Goal: Task Accomplishment & Management: Manage account settings

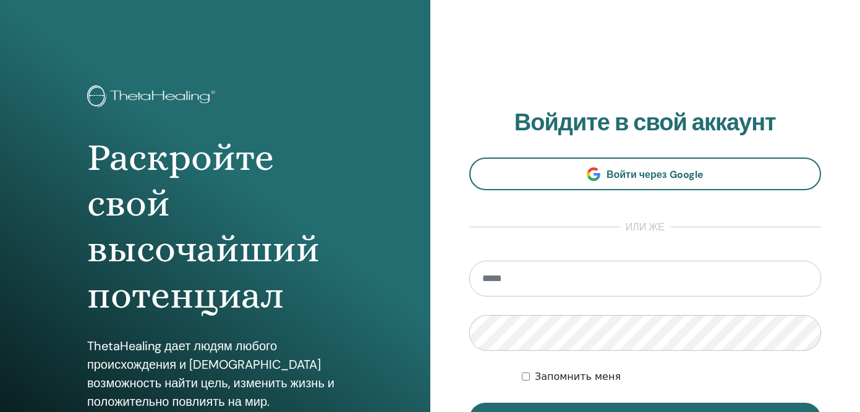
click at [498, 285] on input "email" at bounding box center [645, 279] width 352 height 36
type input "**********"
click at [469, 403] on button "Вход" at bounding box center [645, 419] width 352 height 32
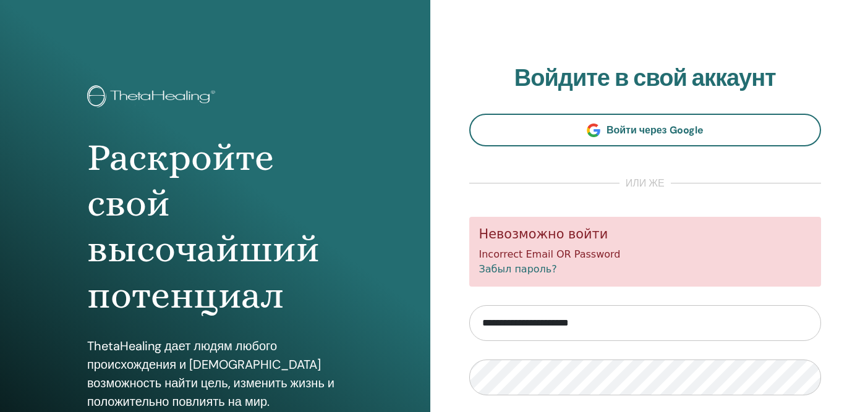
click at [507, 323] on input "**********" at bounding box center [645, 323] width 352 height 36
type input "**********"
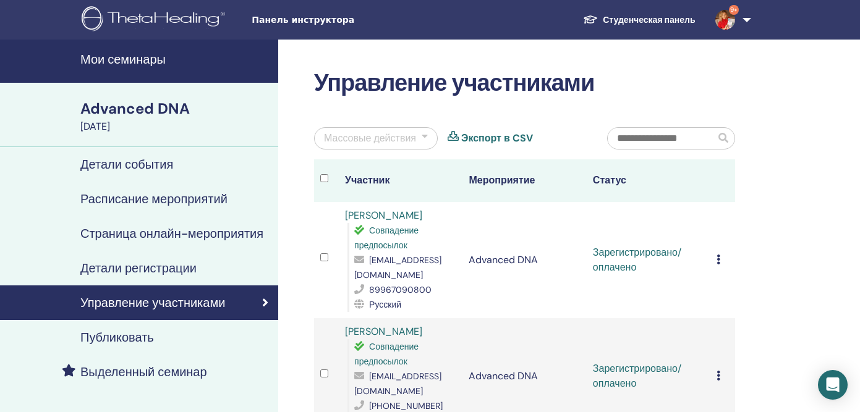
click at [648, 141] on input "text" at bounding box center [662, 138] width 108 height 21
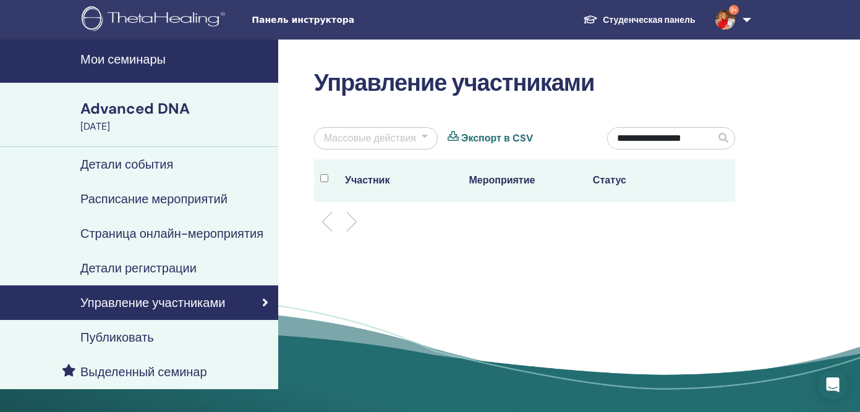
type input "**********"
click at [724, 138] on span at bounding box center [723, 138] width 10 height 10
click at [724, 137] on span at bounding box center [723, 138] width 10 height 10
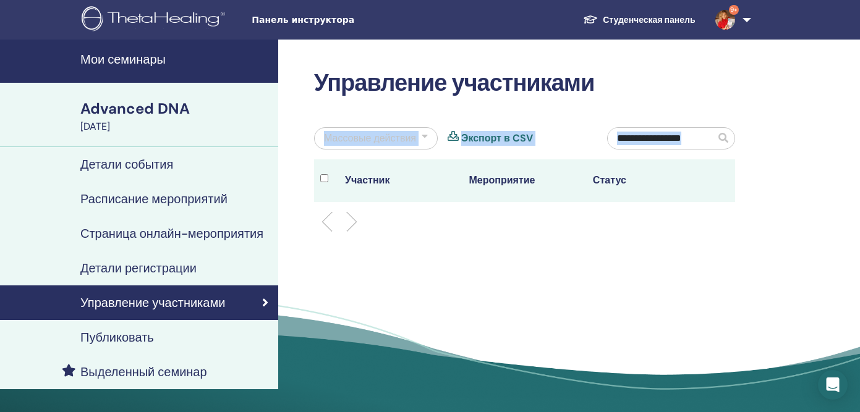
click at [724, 137] on span at bounding box center [723, 138] width 10 height 10
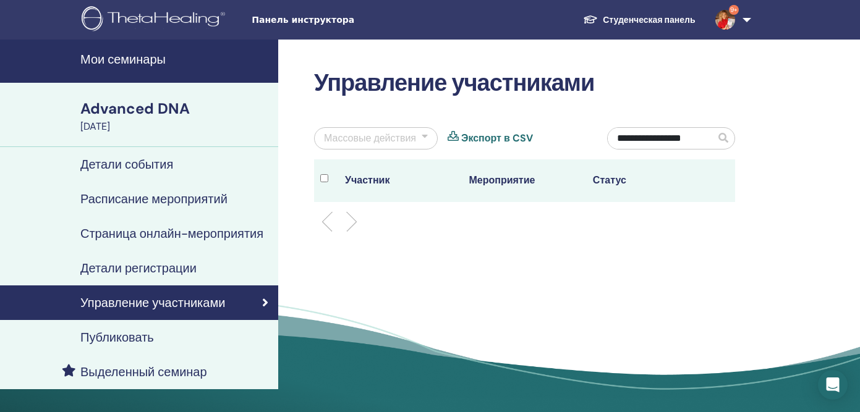
click at [632, 141] on input "**********" at bounding box center [662, 138] width 108 height 21
click at [723, 137] on span at bounding box center [723, 138] width 10 height 10
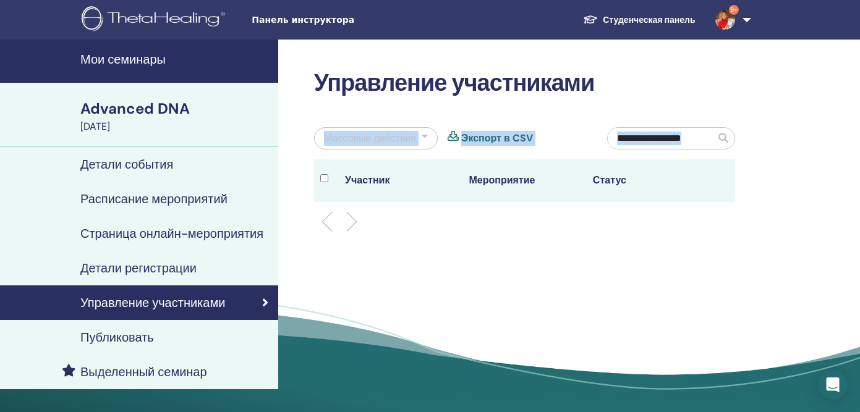
click at [723, 137] on span at bounding box center [723, 138] width 10 height 10
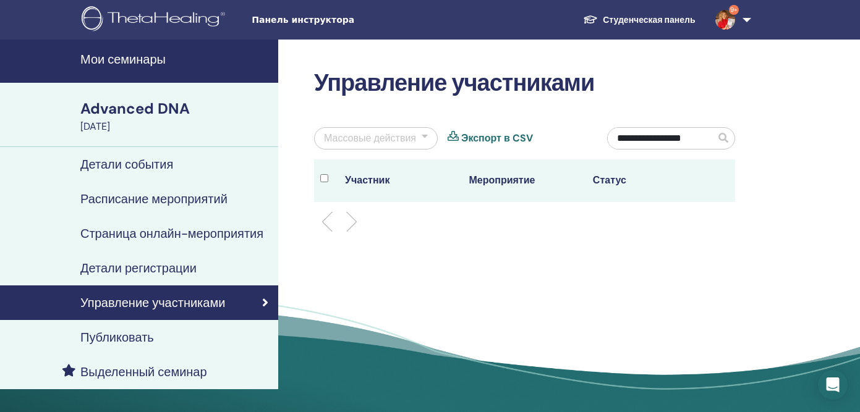
click at [704, 138] on input "**********" at bounding box center [662, 138] width 108 height 21
drag, startPoint x: 706, startPoint y: 138, endPoint x: 608, endPoint y: 127, distance: 98.9
click at [608, 127] on div "**********" at bounding box center [671, 143] width 146 height 32
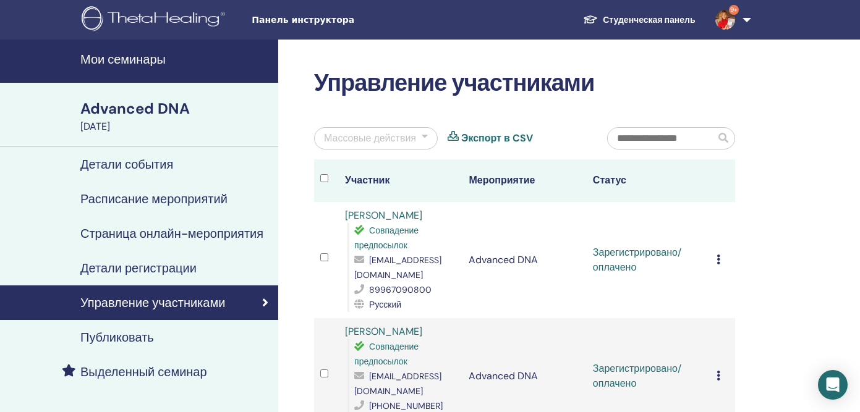
click at [363, 140] on div "Массовые действия" at bounding box center [370, 138] width 92 height 15
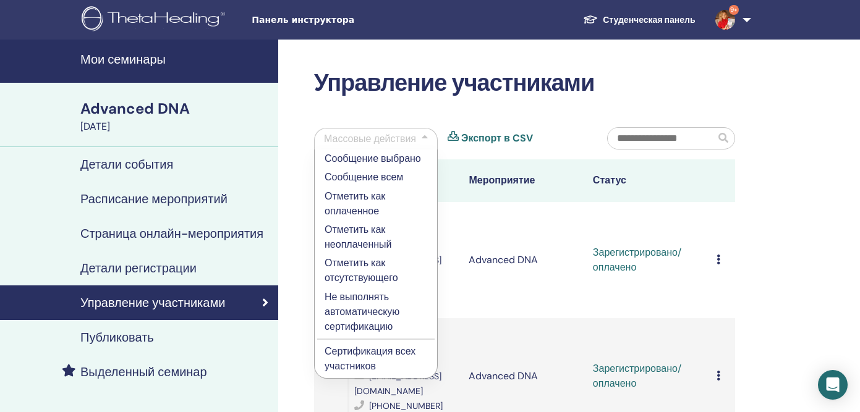
click at [426, 138] on div at bounding box center [425, 139] width 6 height 15
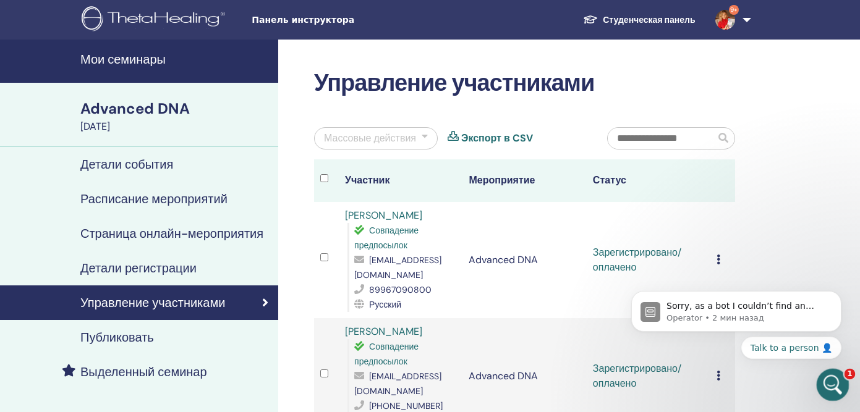
click at [825, 384] on icon "Открыть службу сообщений Intercom" at bounding box center [831, 383] width 20 height 20
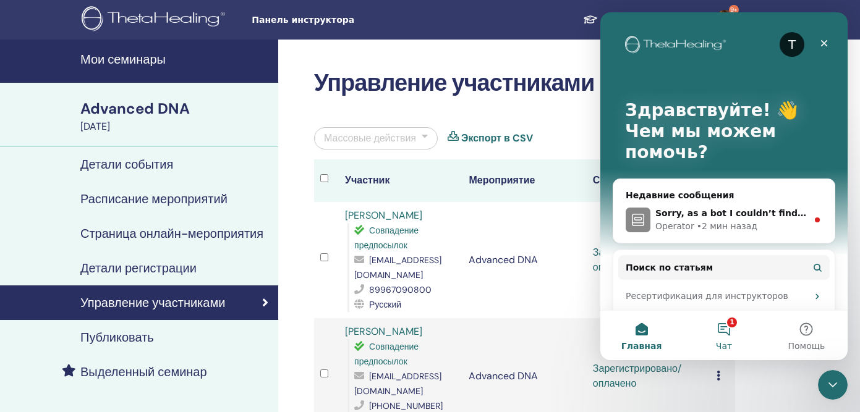
click at [725, 330] on button "1 Чат" at bounding box center [723, 335] width 82 height 49
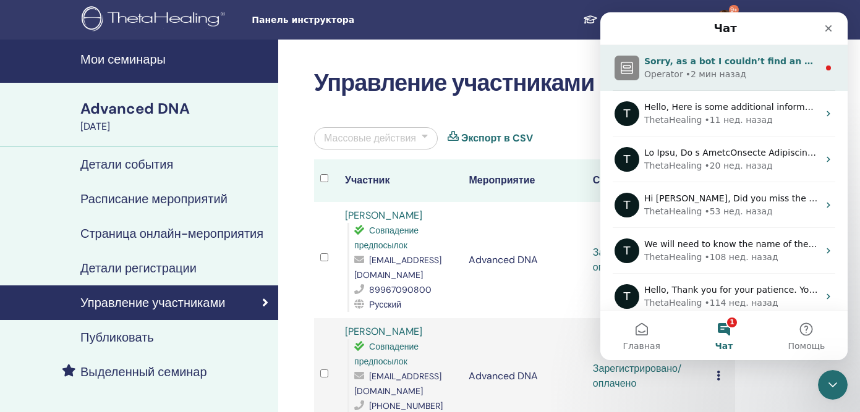
click at [698, 58] on span "Sorry, as a bot I couldn’t find an answer for that. Here’s what you can do" at bounding box center [822, 61] width 357 height 10
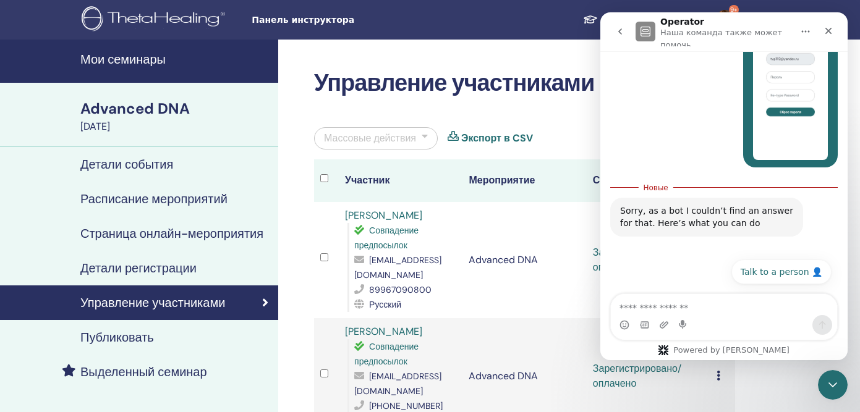
click at [620, 32] on icon "go back" at bounding box center [620, 32] width 10 height 10
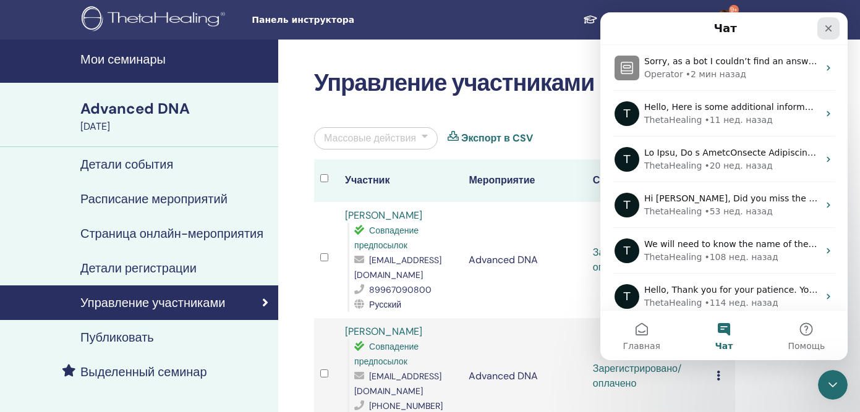
click at [827, 25] on icon "Закрыть" at bounding box center [828, 28] width 10 height 10
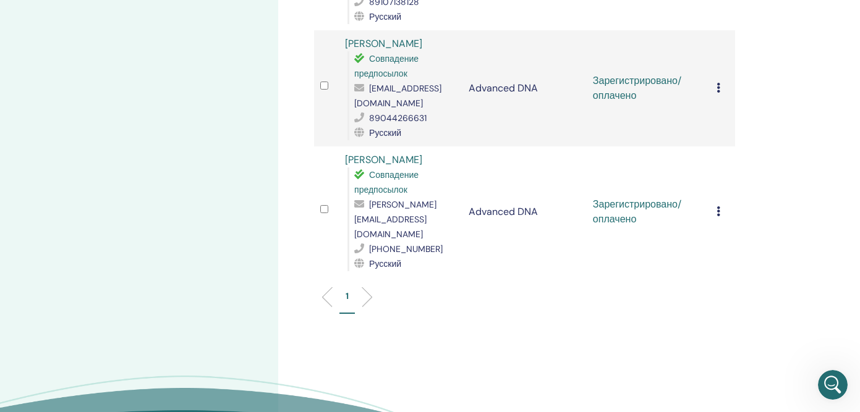
scroll to position [1583, 0]
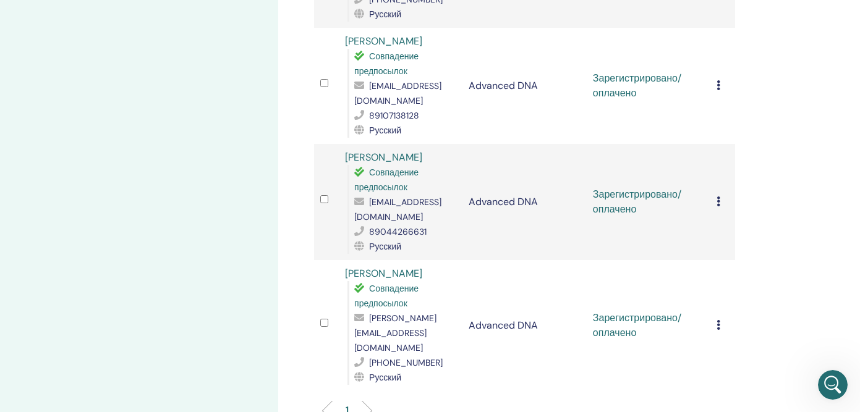
click at [718, 320] on icon at bounding box center [718, 325] width 4 height 10
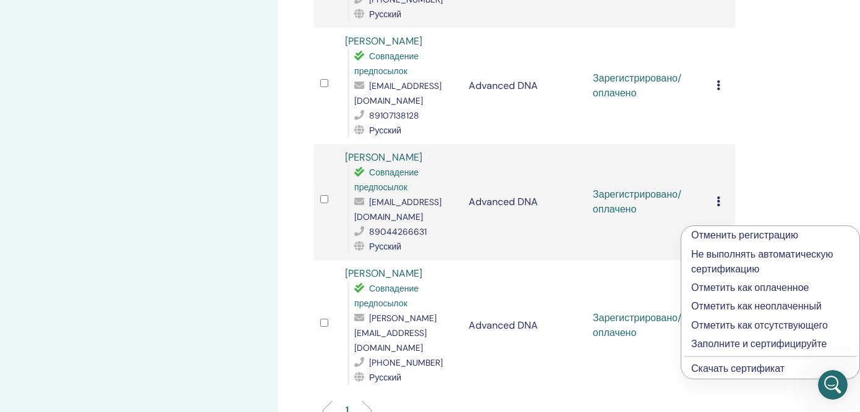
click at [713, 343] on p "Заполните и сертифицируйте" at bounding box center [770, 344] width 158 height 15
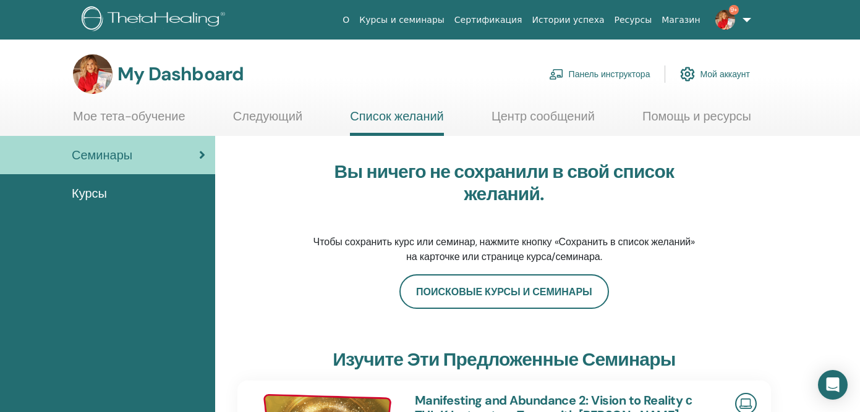
click at [107, 159] on span "Семинары" at bounding box center [102, 155] width 61 height 19
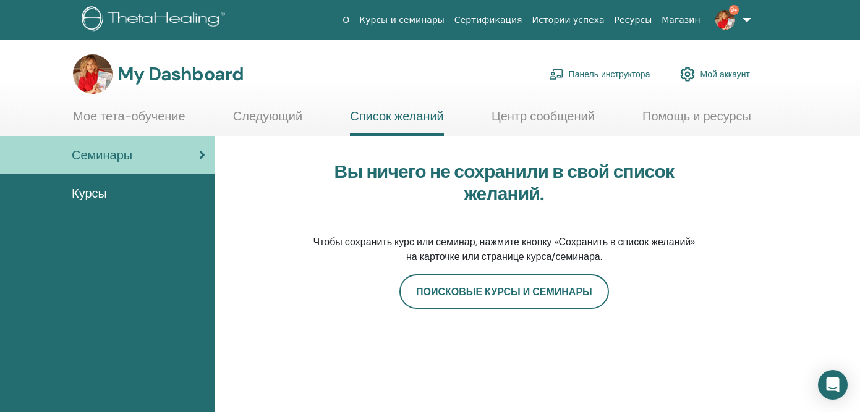
click at [96, 197] on span "Курсы" at bounding box center [89, 193] width 35 height 19
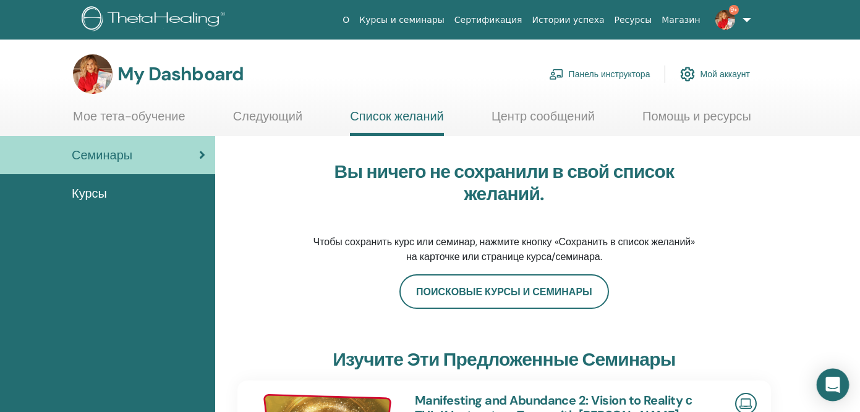
click at [829, 387] on icon "Open Intercom Messenger" at bounding box center [833, 385] width 16 height 16
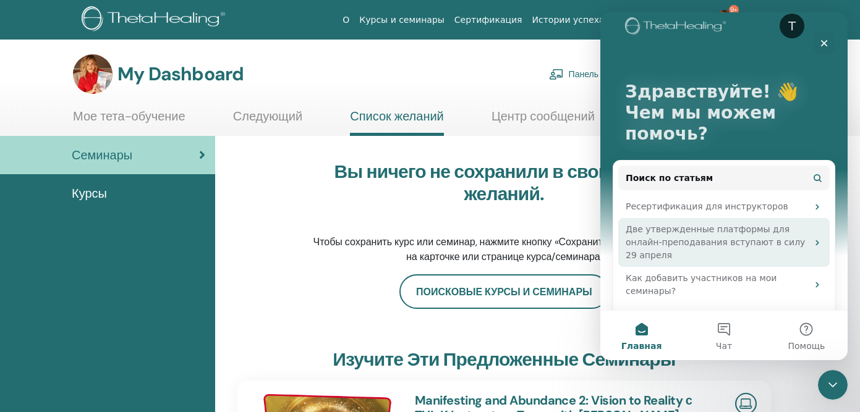
scroll to position [27, 0]
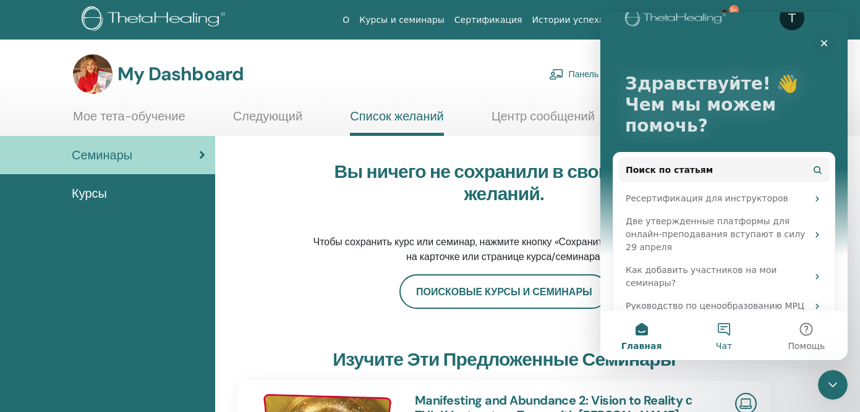
click at [724, 328] on button "Чат" at bounding box center [723, 335] width 82 height 49
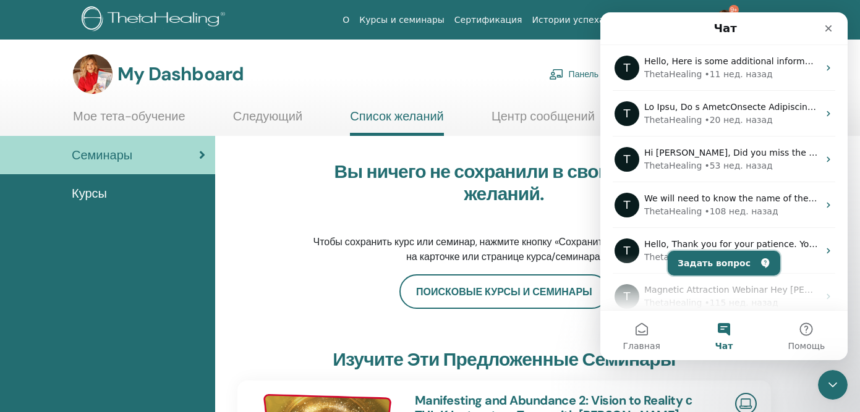
click at [739, 259] on button "Задать вопрос" at bounding box center [724, 263] width 112 height 25
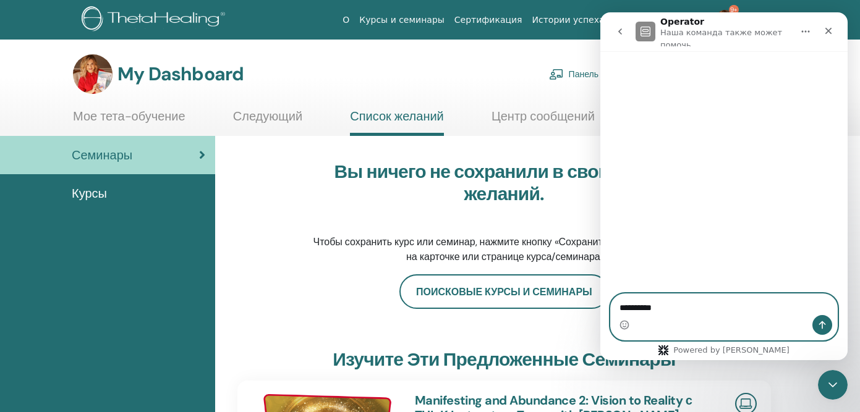
drag, startPoint x: 663, startPoint y: 300, endPoint x: 579, endPoint y: 302, distance: 84.7
click at [600, 302] on html "Operator Наша команда также может помочь Hallo, my ********* Powered by Fin Пер…" at bounding box center [723, 186] width 247 height 348
drag, startPoint x: 661, startPoint y: 306, endPoint x: 595, endPoint y: 305, distance: 66.1
click at [600, 305] on html "Operator Наша команда также может помочь Hallo, my ********* Powered by Fin Пер…" at bounding box center [723, 186] width 247 height 348
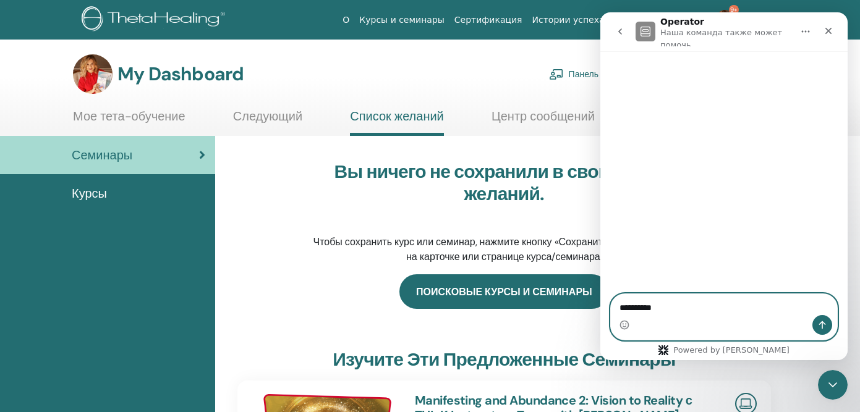
paste textarea "**********"
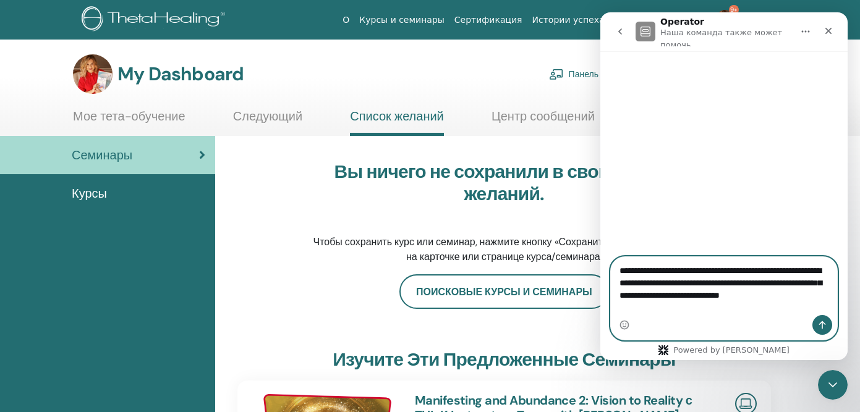
type textarea "**********"
click at [826, 325] on icon "Отправить сообщение…" at bounding box center [822, 325] width 10 height 10
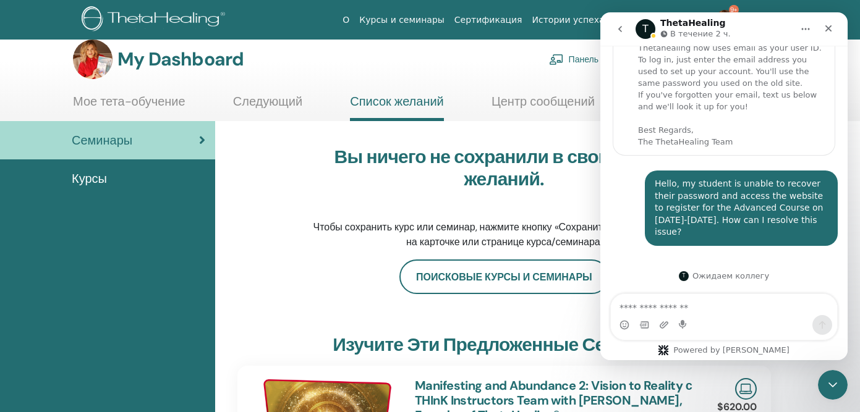
scroll to position [16, 0]
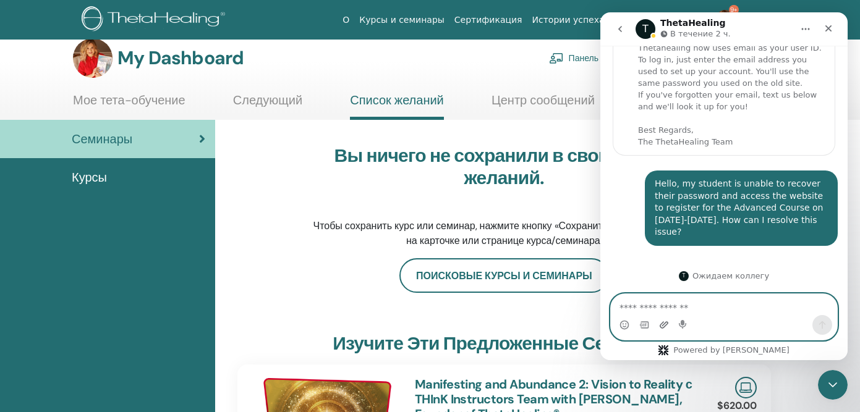
click at [663, 328] on icon "Добавить вложение" at bounding box center [664, 325] width 10 height 10
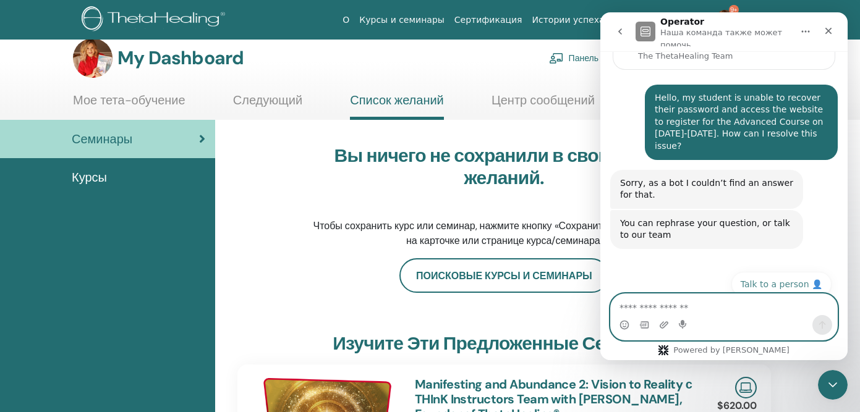
scroll to position [137, 0]
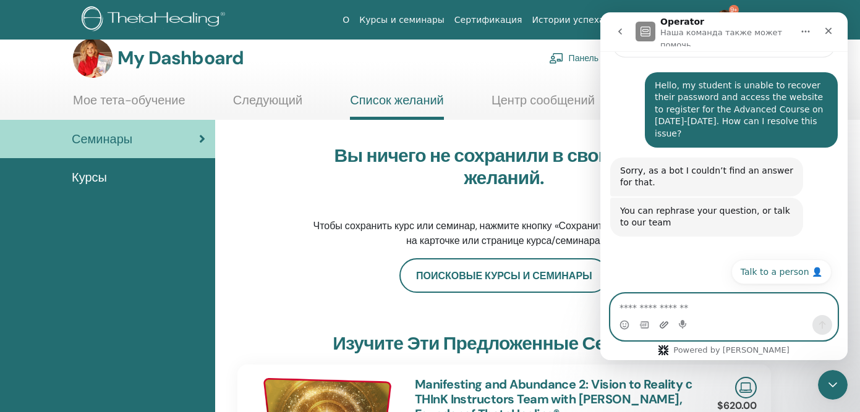
click at [666, 326] on icon "Добавить вложение" at bounding box center [664, 325] width 10 height 10
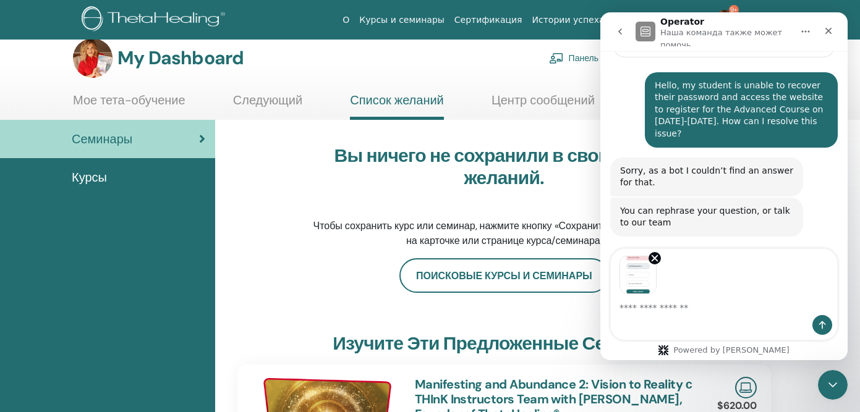
scroll to position [182, 0]
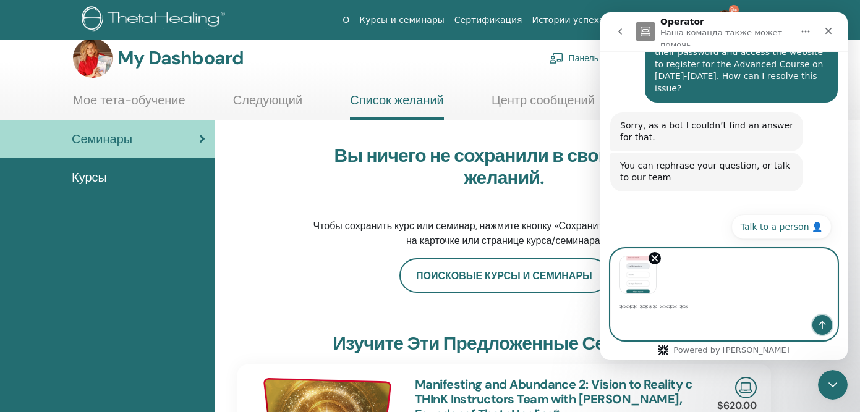
click at [820, 324] on icon "Отправить сообщение…" at bounding box center [822, 325] width 10 height 10
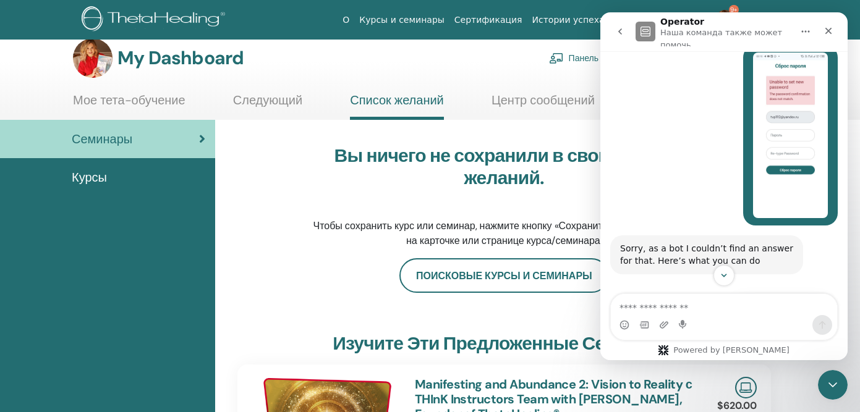
scroll to position [376, 0]
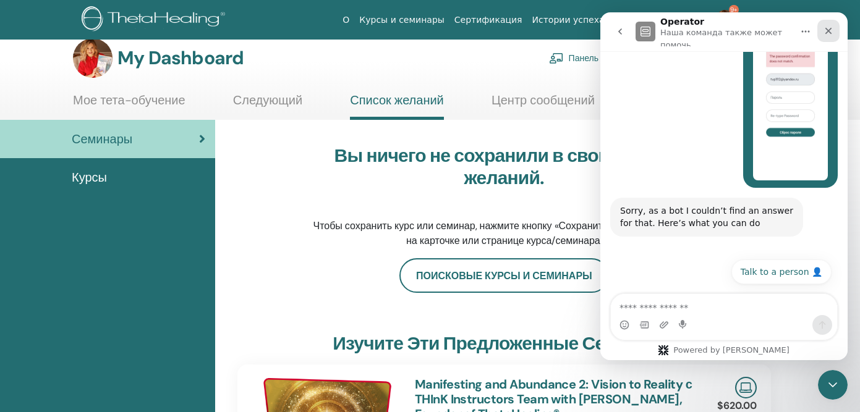
click at [828, 27] on icon "Закрыть" at bounding box center [828, 31] width 10 height 10
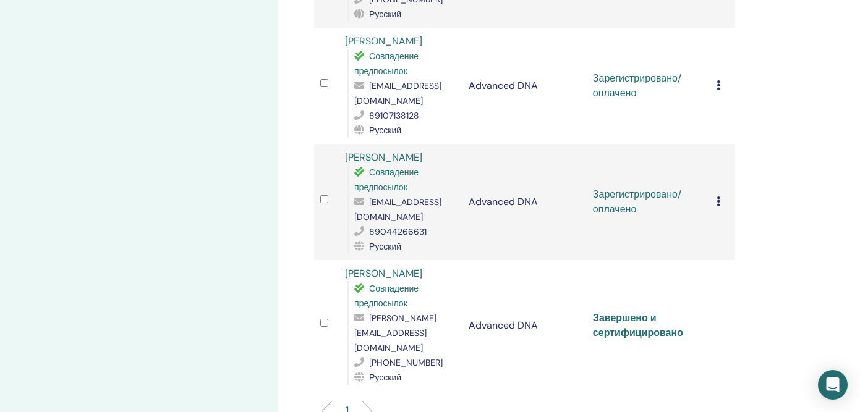
scroll to position [1603, 0]
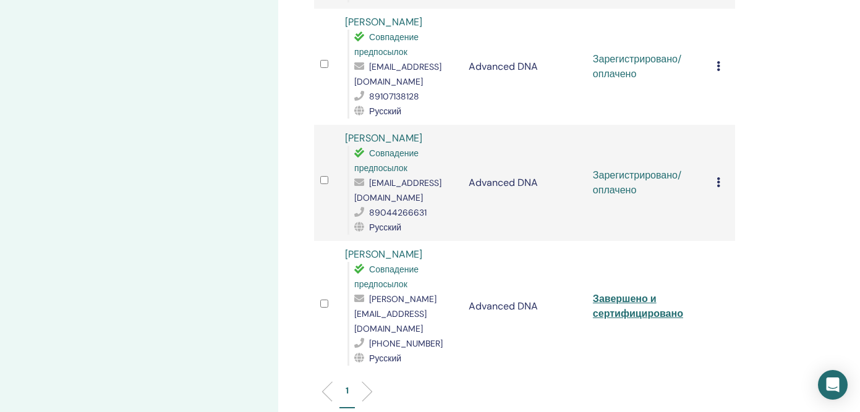
click at [409, 294] on span "[PERSON_NAME][EMAIL_ADDRESS][DOMAIN_NAME]" at bounding box center [395, 314] width 82 height 41
click at [408, 294] on span "[PERSON_NAME][EMAIL_ADDRESS][DOMAIN_NAME]" at bounding box center [395, 314] width 82 height 41
click at [455, 292] on div "[PERSON_NAME][EMAIL_ADDRESS][DOMAIN_NAME]" at bounding box center [405, 314] width 102 height 45
drag, startPoint x: 444, startPoint y: 224, endPoint x: 353, endPoint y: 224, distance: 91.5
click at [353, 262] on div "Совпадение предпосылок elenatutereva@mail.ru +79235624955 Русский" at bounding box center [401, 314] width 109 height 104
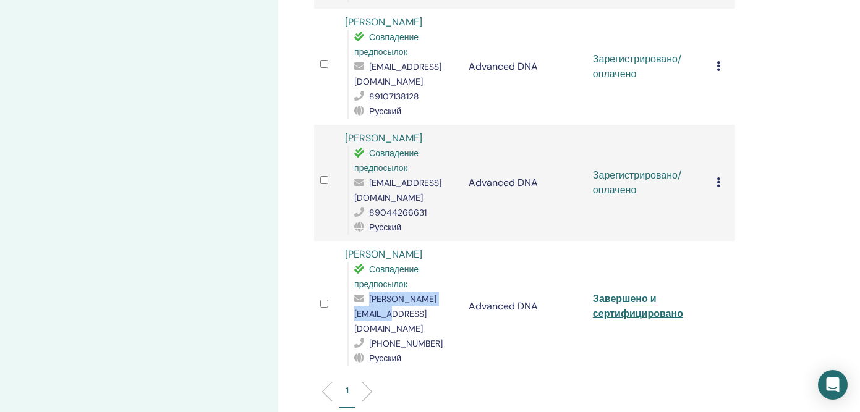
copy span "[PERSON_NAME][EMAIL_ADDRESS][DOMAIN_NAME]"
click at [658, 292] on link "Завершено и сертифицировано" at bounding box center [638, 306] width 90 height 28
click at [720, 176] on div "Отменить регистрацию Не выполнять автоматическую сертификацию Отметить как опла…" at bounding box center [722, 183] width 12 height 15
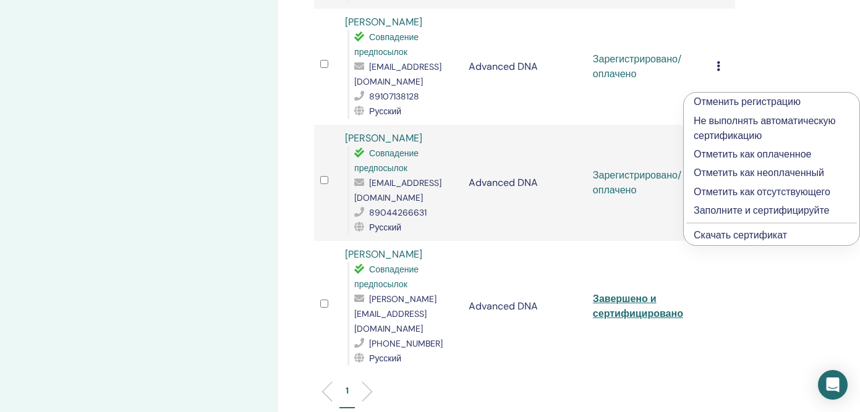
click at [717, 213] on p "Заполните и сертифицируйте" at bounding box center [771, 210] width 156 height 15
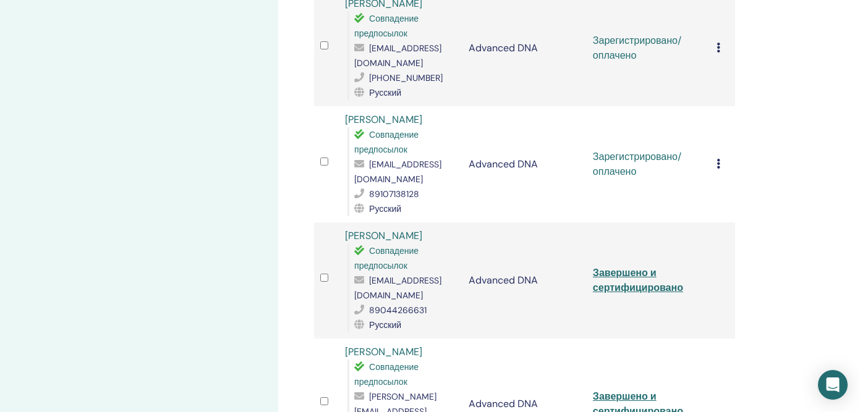
scroll to position [1507, 0]
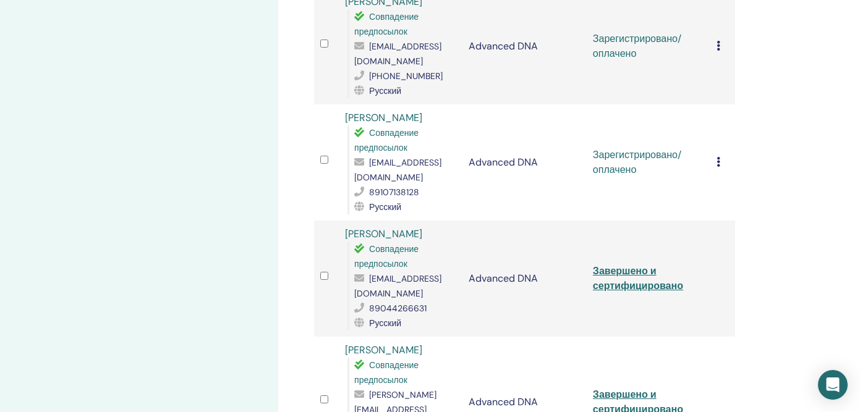
click at [401, 273] on span "[EMAIL_ADDRESS][DOMAIN_NAME]" at bounding box center [397, 286] width 87 height 26
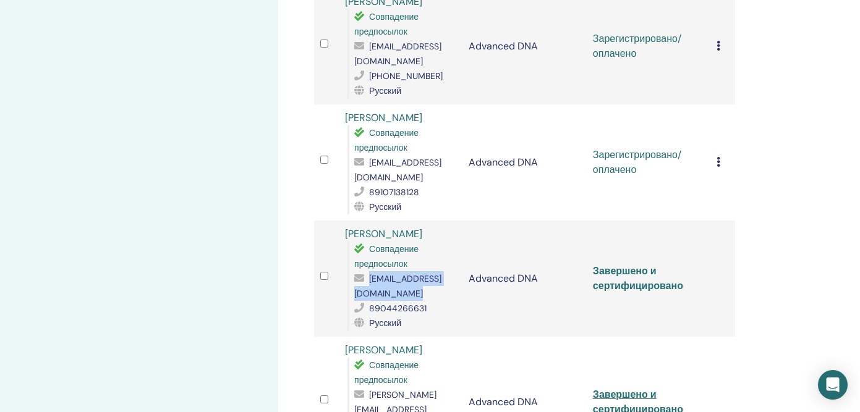
click at [654, 265] on link "Завершено и сертифицировано" at bounding box center [638, 279] width 90 height 28
click at [376, 157] on span "[EMAIL_ADDRESS][DOMAIN_NAME]" at bounding box center [397, 170] width 87 height 26
click at [375, 157] on span "[EMAIL_ADDRESS][DOMAIN_NAME]" at bounding box center [397, 170] width 87 height 26
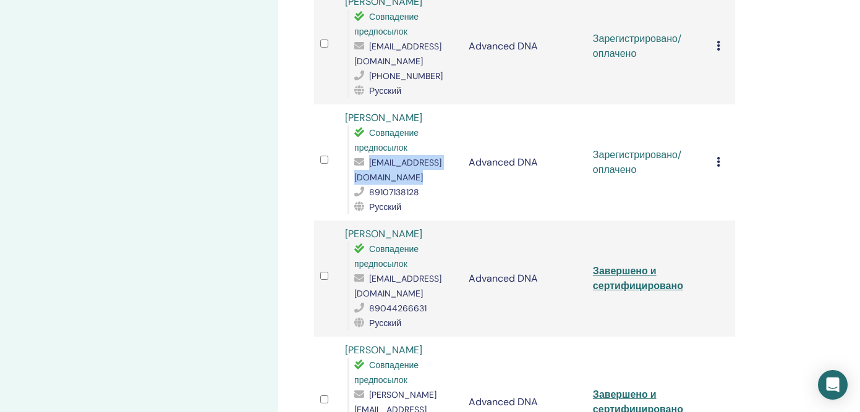
click at [375, 157] on span "[EMAIL_ADDRESS][DOMAIN_NAME]" at bounding box center [397, 170] width 87 height 26
click at [405, 155] on div "[EMAIL_ADDRESS][DOMAIN_NAME]" at bounding box center [405, 170] width 102 height 30
click at [404, 155] on div "[EMAIL_ADDRESS][DOMAIN_NAME]" at bounding box center [405, 170] width 102 height 30
click at [389, 157] on span "[EMAIL_ADDRESS][DOMAIN_NAME]" at bounding box center [397, 170] width 87 height 26
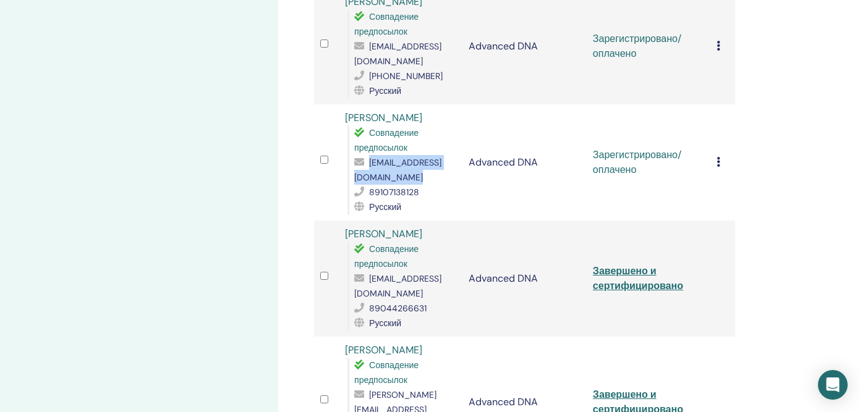
click at [389, 157] on span "[EMAIL_ADDRESS][DOMAIN_NAME]" at bounding box center [397, 170] width 87 height 26
copy span "[EMAIL_ADDRESS][DOMAIN_NAME]"
click at [717, 157] on icon at bounding box center [718, 162] width 4 height 10
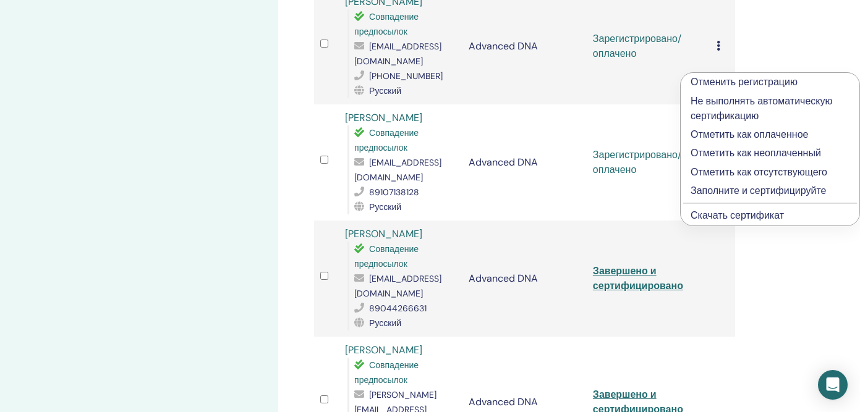
click at [710, 189] on p "Заполните и сертифицируйте" at bounding box center [769, 191] width 159 height 15
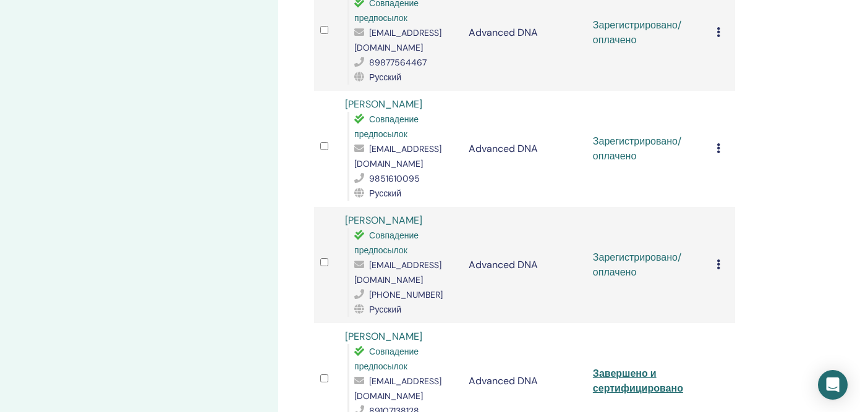
scroll to position [1290, 0]
click at [630, 321] on td "Завершено и сертифицировано" at bounding box center [649, 379] width 124 height 116
click at [627, 365] on link "Завершено и сертифицировано" at bounding box center [638, 379] width 90 height 28
click at [377, 258] on span "[EMAIL_ADDRESS][DOMAIN_NAME]" at bounding box center [397, 271] width 87 height 26
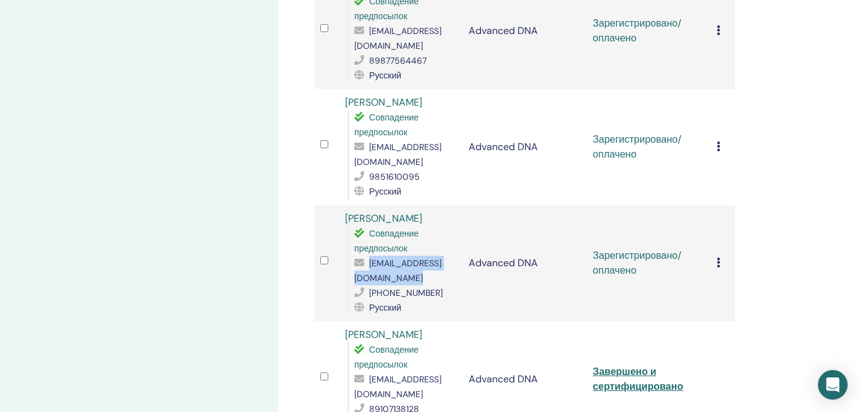
click at [377, 258] on span "[EMAIL_ADDRESS][DOMAIN_NAME]" at bounding box center [397, 271] width 87 height 26
copy span "[EMAIL_ADDRESS][DOMAIN_NAME]"
click at [717, 258] on icon at bounding box center [718, 263] width 4 height 10
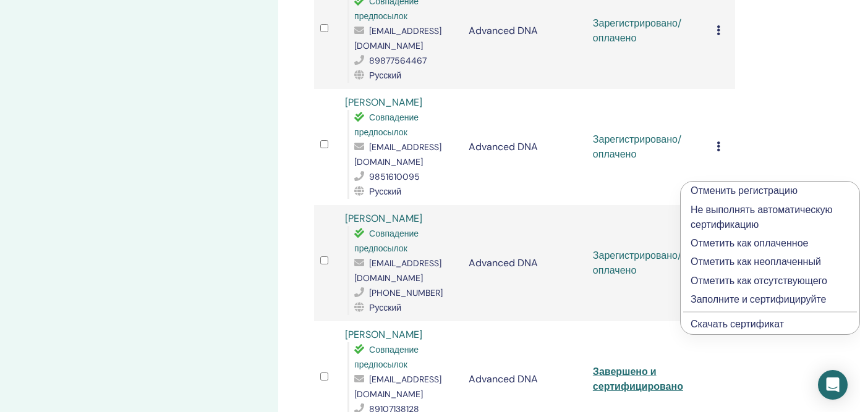
click at [719, 299] on p "Заполните и сертифицируйте" at bounding box center [769, 299] width 159 height 15
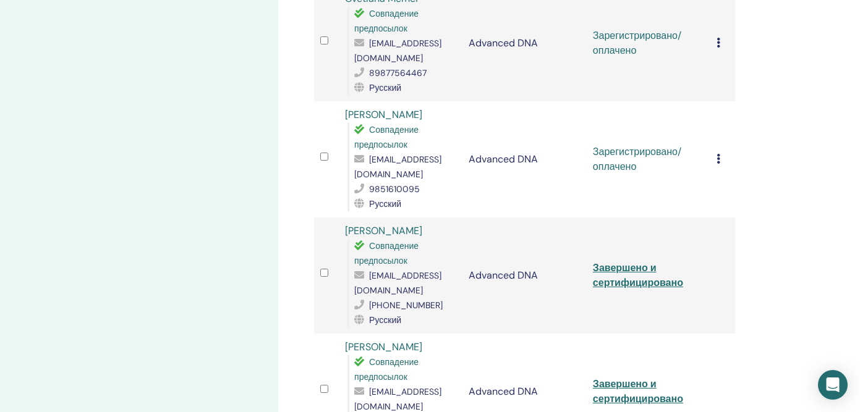
scroll to position [1266, 0]
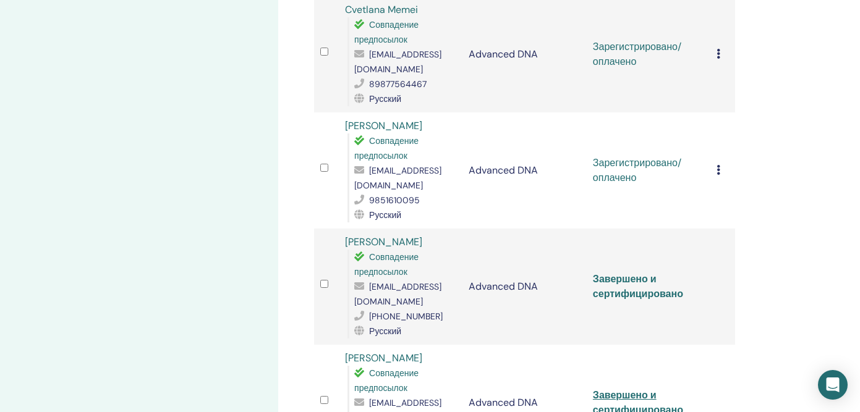
click at [640, 273] on link "Завершено и сертифицировано" at bounding box center [638, 287] width 90 height 28
click at [398, 165] on span "[EMAIL_ADDRESS][DOMAIN_NAME]" at bounding box center [397, 178] width 87 height 26
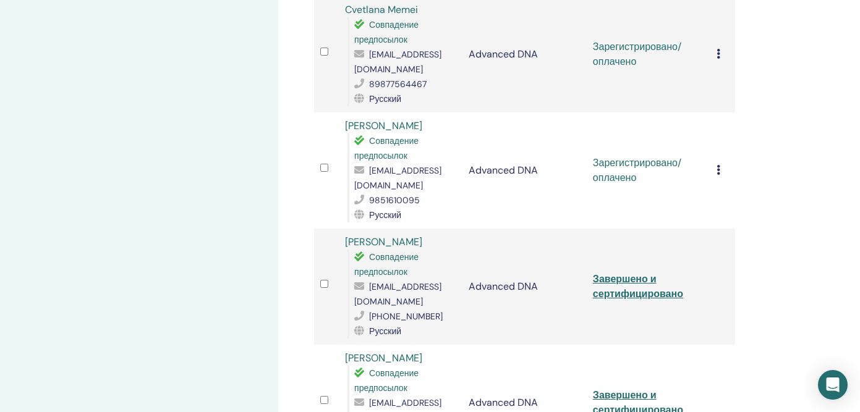
click at [376, 165] on span "[EMAIL_ADDRESS][DOMAIN_NAME]" at bounding box center [397, 178] width 87 height 26
copy span "[EMAIL_ADDRESS][DOMAIN_NAME]"
click at [716, 165] on icon at bounding box center [718, 170] width 4 height 10
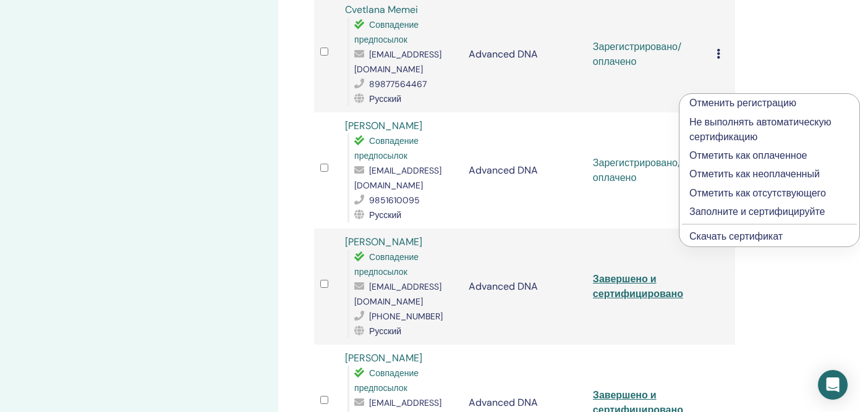
click at [718, 214] on p "Заполните и сертифицируйте" at bounding box center [769, 212] width 160 height 15
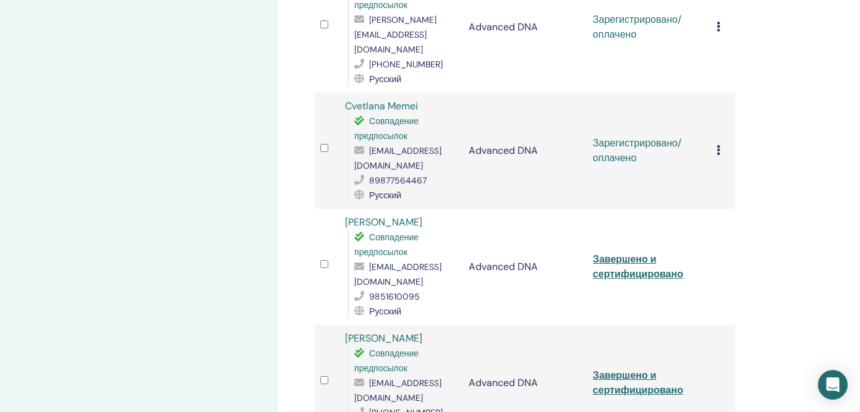
scroll to position [1184, 0]
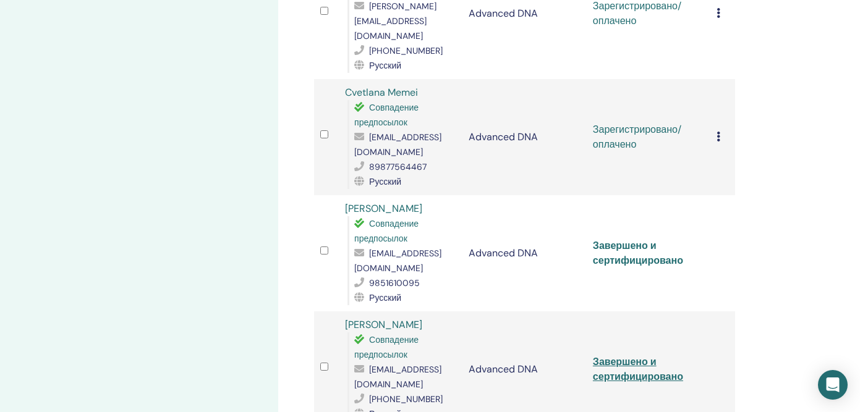
click at [642, 239] on link "Завершено и сертифицировано" at bounding box center [638, 253] width 90 height 28
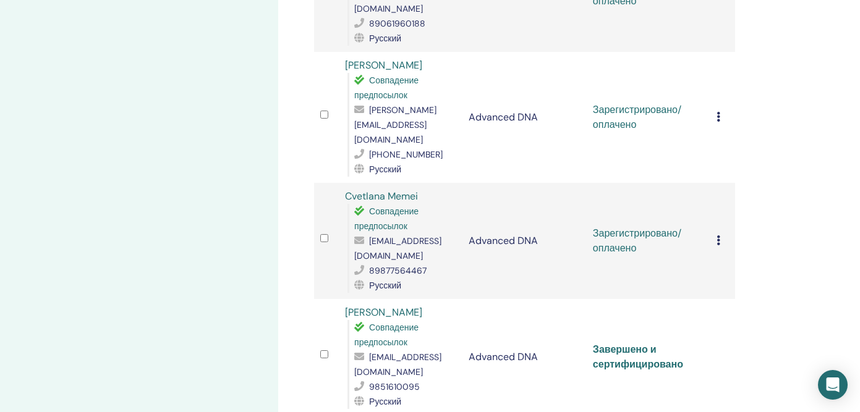
scroll to position [1067, 0]
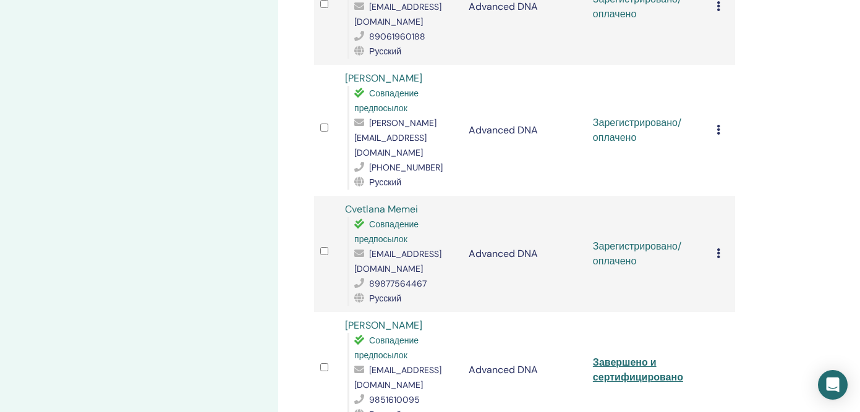
click at [371, 248] on span "[EMAIL_ADDRESS][DOMAIN_NAME]" at bounding box center [397, 261] width 87 height 26
click at [391, 248] on span "[EMAIL_ADDRESS][DOMAIN_NAME]" at bounding box center [397, 261] width 87 height 26
click at [390, 248] on span "[EMAIL_ADDRESS][DOMAIN_NAME]" at bounding box center [397, 261] width 87 height 26
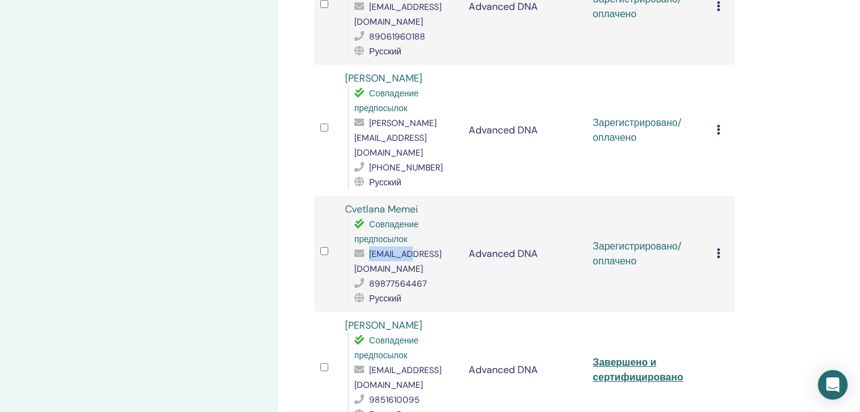
click at [390, 248] on span "[EMAIL_ADDRESS][DOMAIN_NAME]" at bounding box center [397, 261] width 87 height 26
copy span "[EMAIL_ADDRESS][DOMAIN_NAME]"
click at [717, 248] on icon at bounding box center [718, 253] width 4 height 10
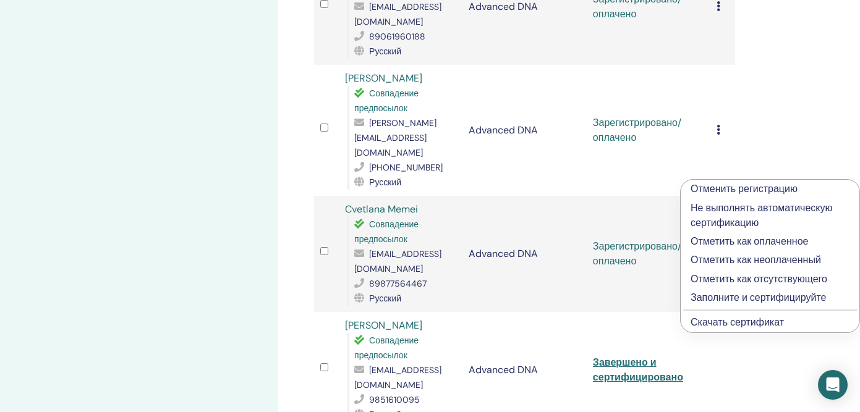
click at [706, 299] on p "Заполните и сертифицируйте" at bounding box center [769, 297] width 159 height 15
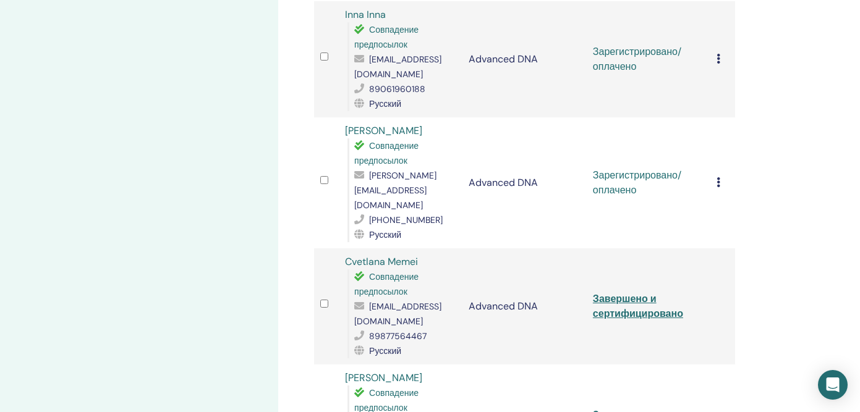
scroll to position [1011, 0]
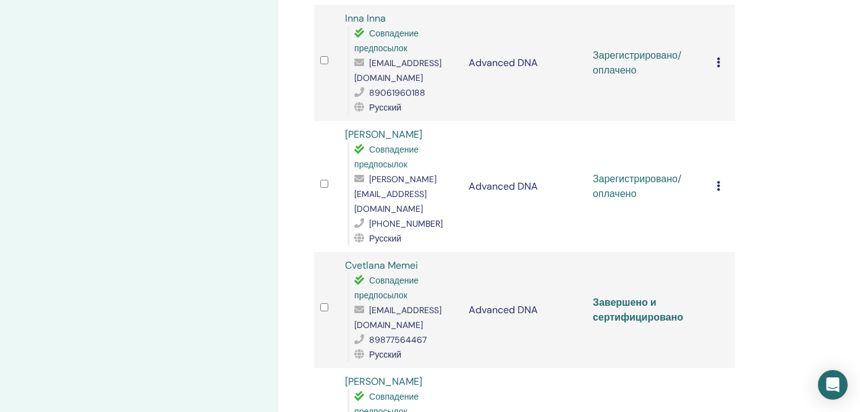
click at [654, 296] on link "Завершено и сертифицировано" at bounding box center [638, 310] width 90 height 28
click at [404, 174] on span "[PERSON_NAME][EMAIL_ADDRESS][DOMAIN_NAME]" at bounding box center [395, 194] width 82 height 41
copy span "[PERSON_NAME][EMAIL_ADDRESS][DOMAIN_NAME]"
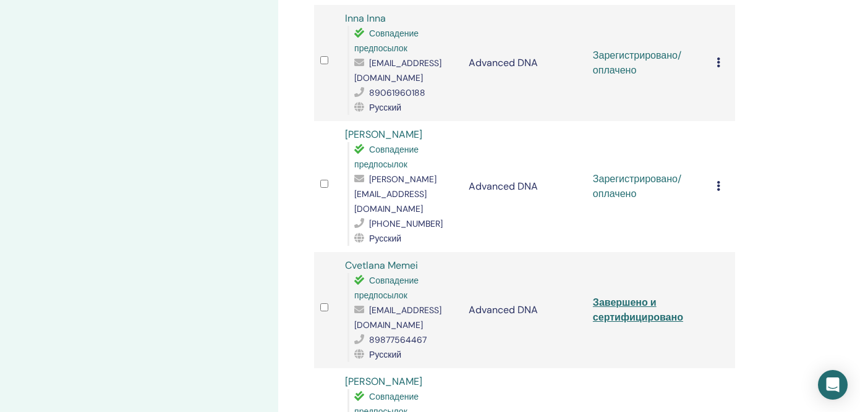
click at [718, 181] on icon at bounding box center [718, 186] width 4 height 10
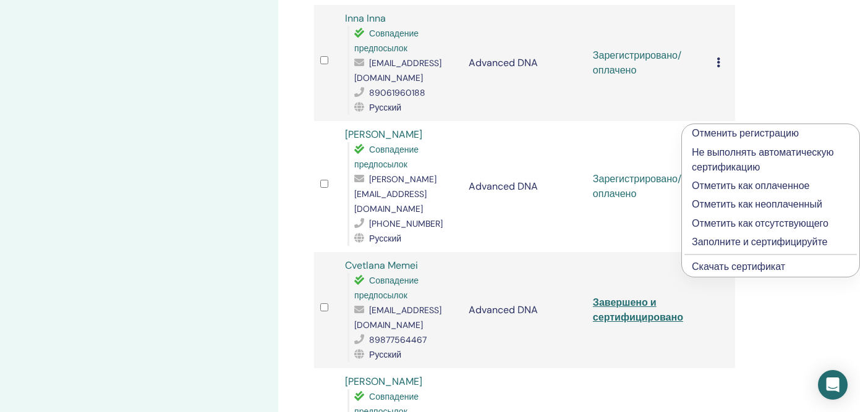
click at [709, 269] on link "Скачать сертификат" at bounding box center [738, 266] width 93 height 13
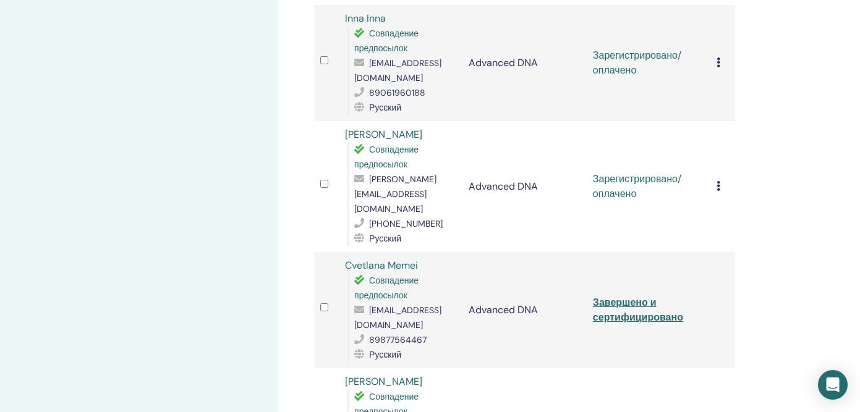
click at [718, 181] on icon at bounding box center [718, 186] width 4 height 10
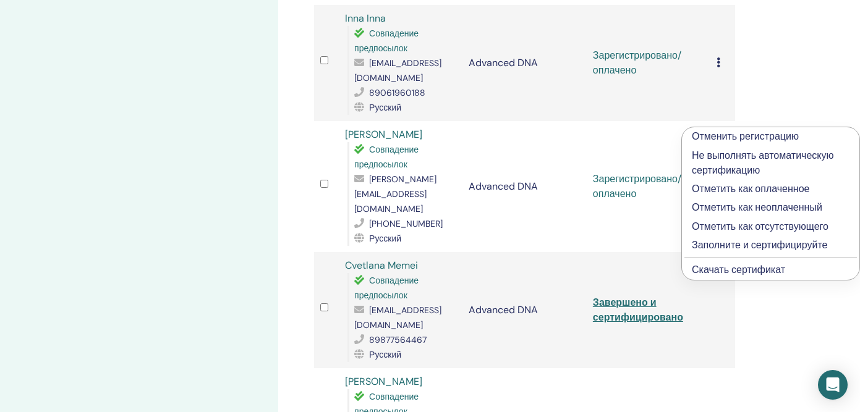
click at [718, 248] on p "Заполните и сертифицируйте" at bounding box center [771, 245] width 158 height 15
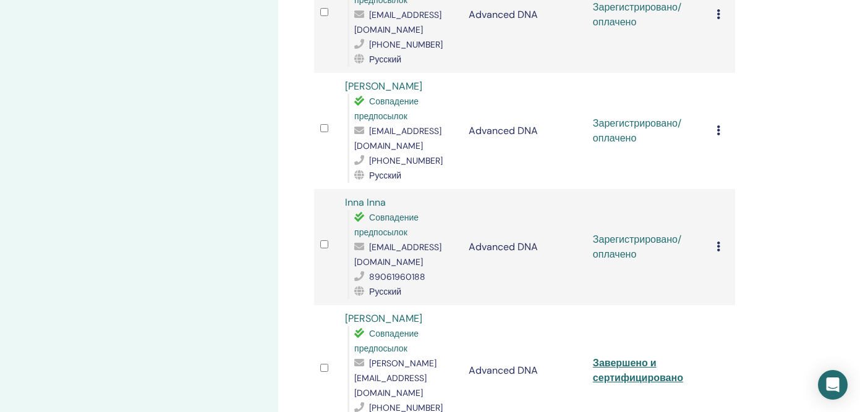
scroll to position [828, 0]
click at [718, 240] on icon at bounding box center [718, 245] width 4 height 10
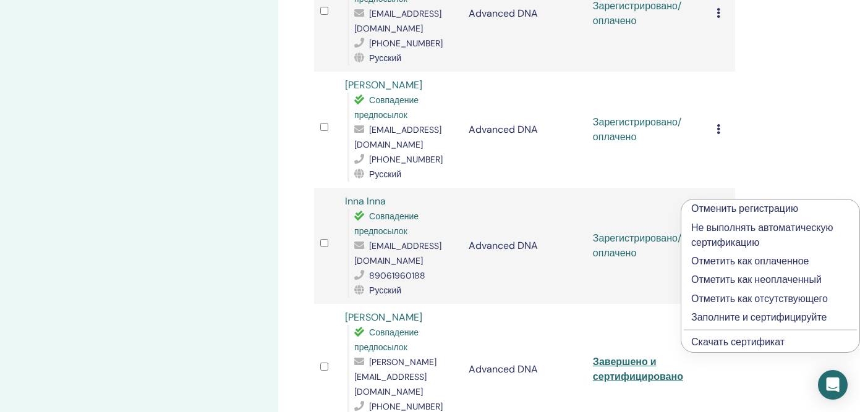
click at [718, 341] on link "Скачать сертификат" at bounding box center [737, 342] width 93 height 13
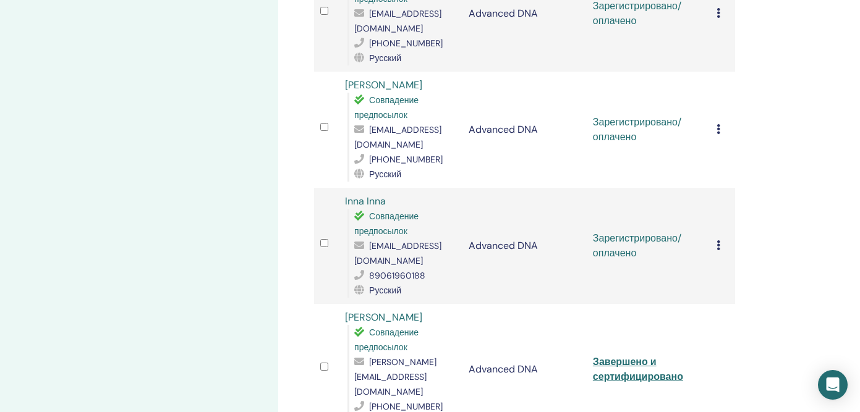
click at [719, 240] on icon at bounding box center [718, 245] width 4 height 10
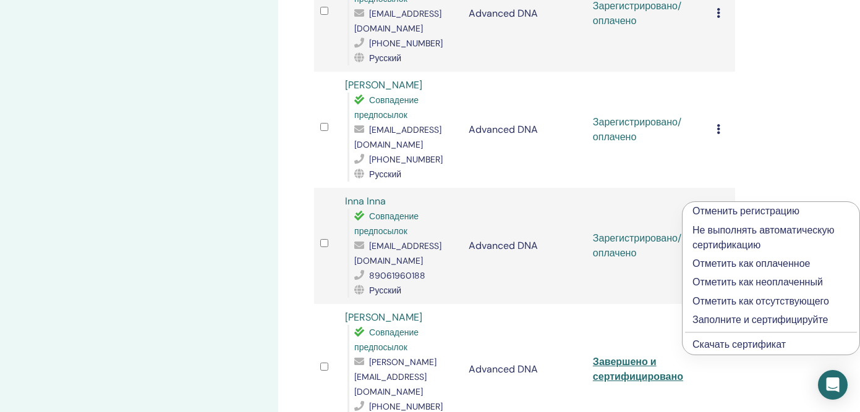
click at [422, 240] on span "[EMAIL_ADDRESS][DOMAIN_NAME]" at bounding box center [397, 253] width 87 height 26
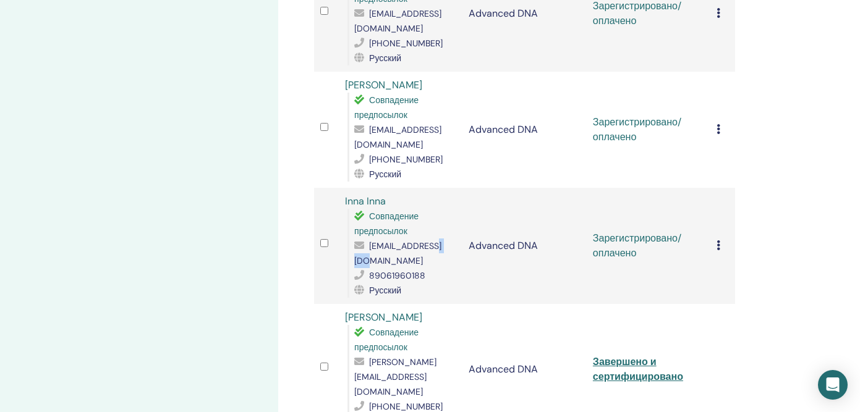
click at [422, 240] on span "[EMAIL_ADDRESS][DOMAIN_NAME]" at bounding box center [397, 253] width 87 height 26
click at [716, 239] on div "Отменить регистрацию Не выполнять автоматическую сертификацию Отметить как опла…" at bounding box center [722, 246] width 12 height 15
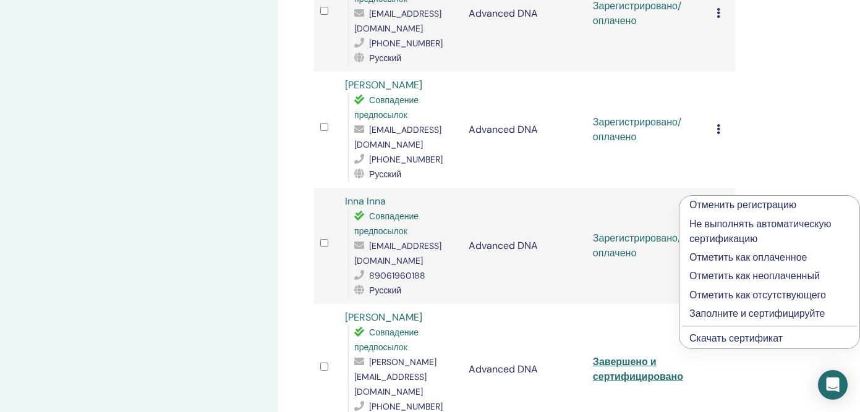
click at [748, 316] on p "Заполните и сертифицируйте" at bounding box center [769, 314] width 160 height 15
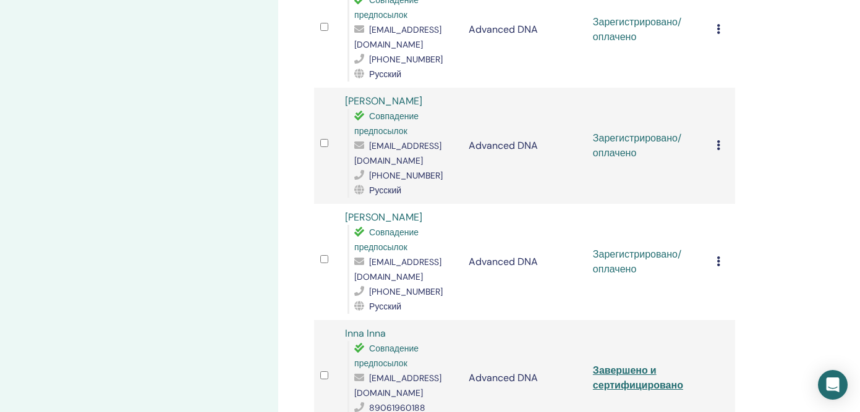
scroll to position [698, 0]
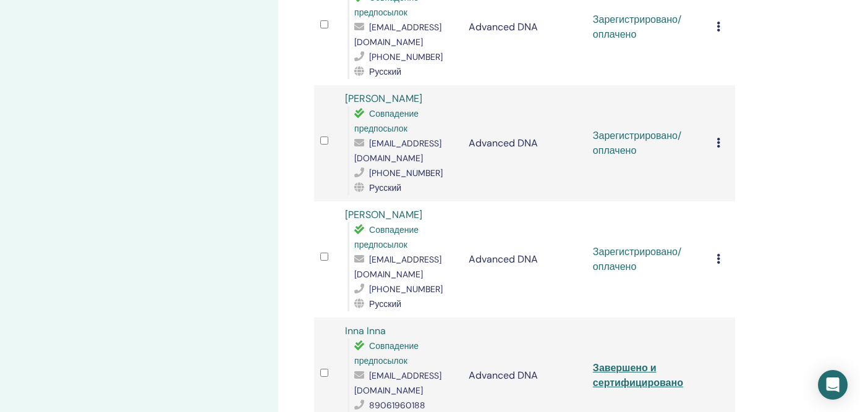
click at [424, 254] on span "[EMAIL_ADDRESS][DOMAIN_NAME]" at bounding box center [397, 267] width 87 height 26
click at [411, 254] on span "[EMAIL_ADDRESS][DOMAIN_NAME]" at bounding box center [397, 267] width 87 height 26
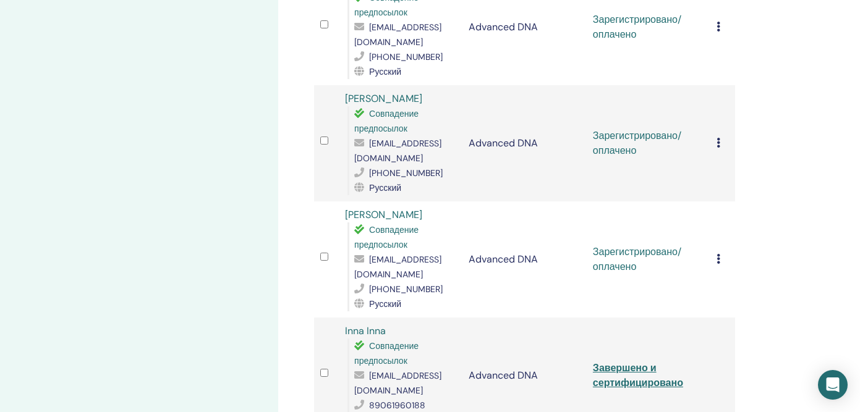
click at [717, 254] on icon at bounding box center [718, 259] width 4 height 10
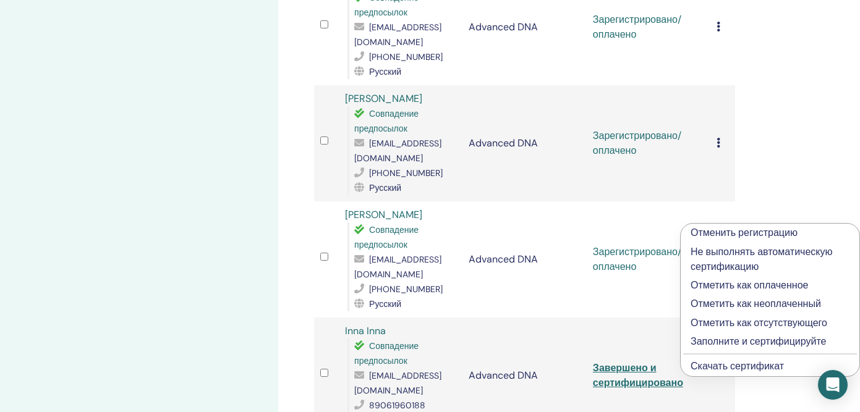
click at [718, 371] on link "Скачать сертификат" at bounding box center [736, 366] width 93 height 13
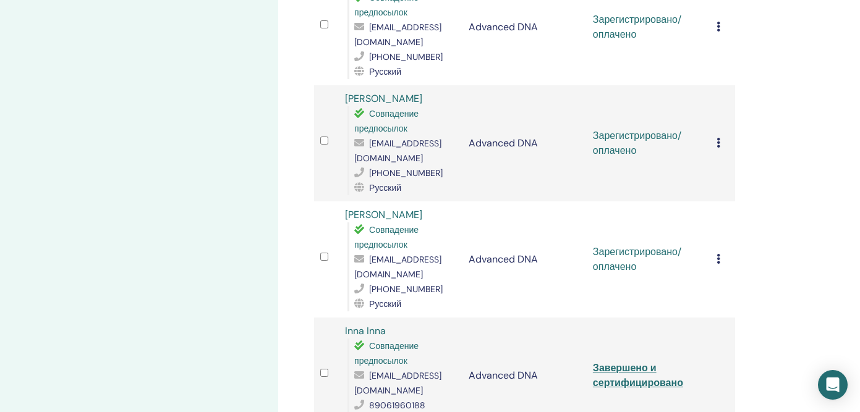
click at [717, 254] on icon at bounding box center [718, 259] width 4 height 10
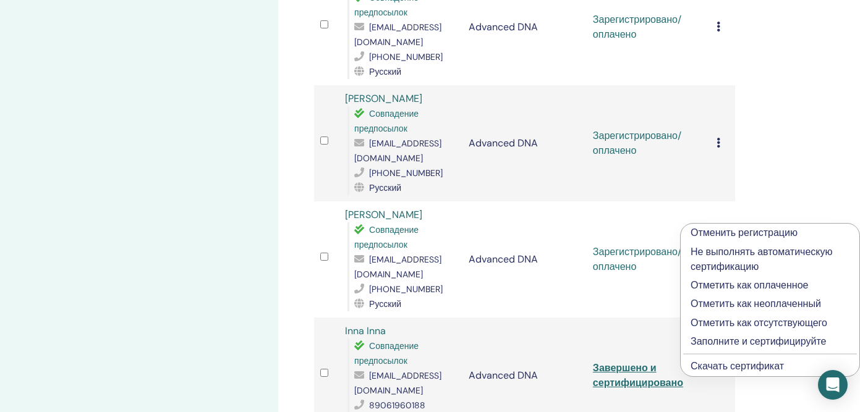
click at [700, 341] on p "Заполните и сертифицируйте" at bounding box center [769, 341] width 159 height 15
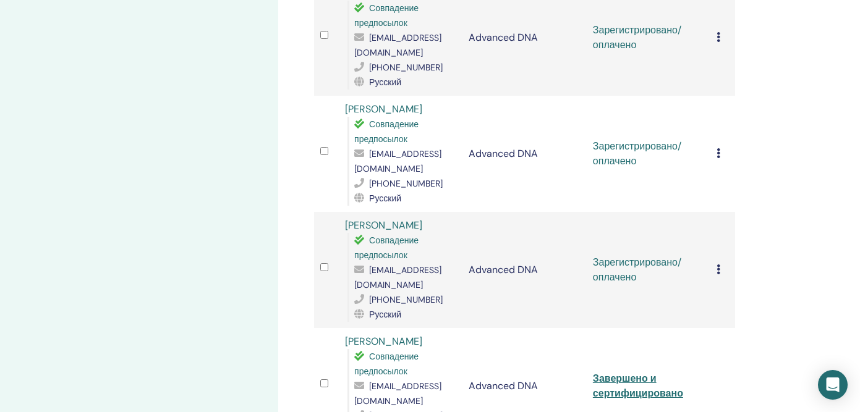
scroll to position [565, 0]
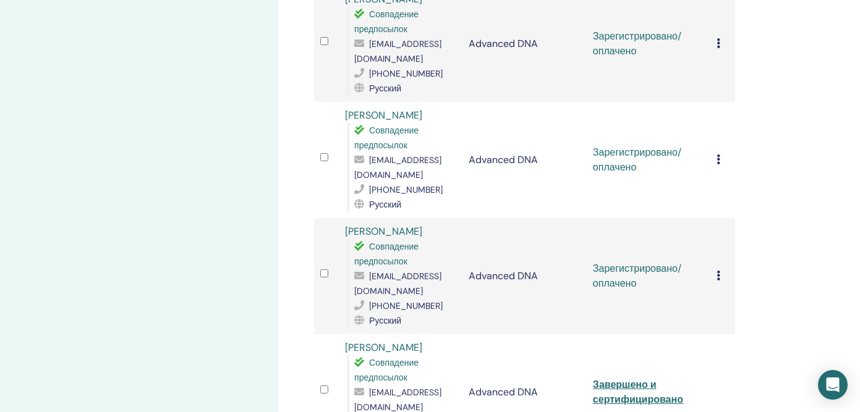
click at [382, 271] on span "[EMAIL_ADDRESS][DOMAIN_NAME]" at bounding box center [397, 284] width 87 height 26
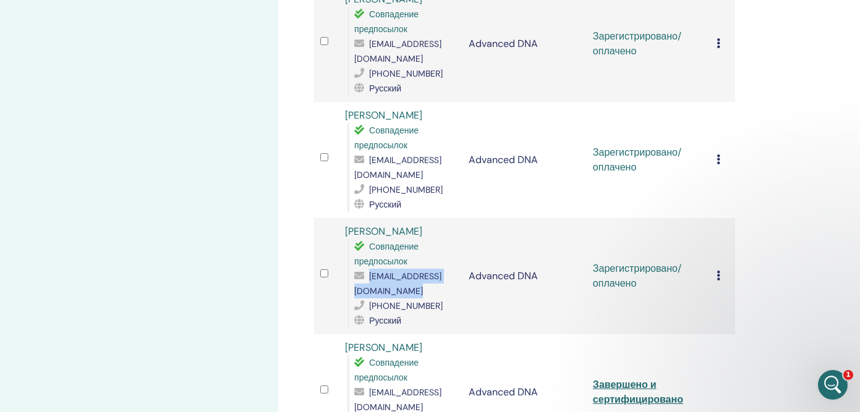
scroll to position [0, 0]
click at [719, 271] on icon at bounding box center [718, 276] width 4 height 10
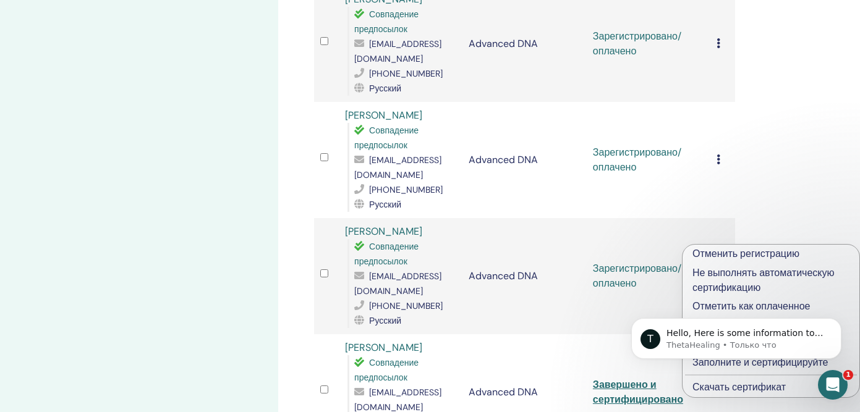
click at [722, 387] on link "Скачать сертификат" at bounding box center [738, 387] width 93 height 13
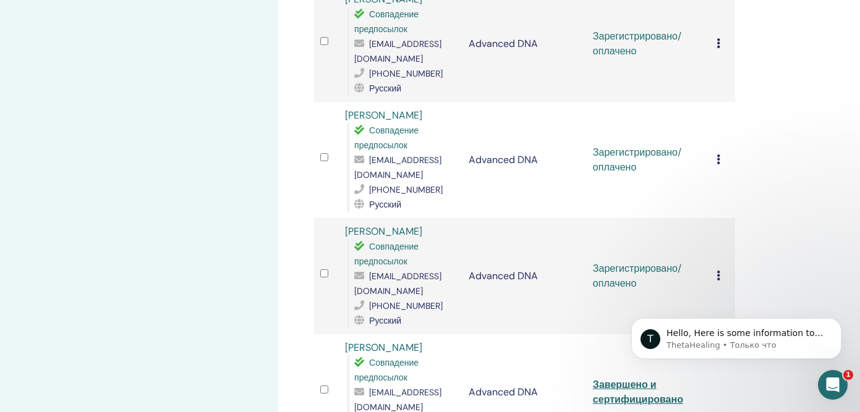
click at [712, 248] on div "T Hello, Here is some information to better assist your student. During login, …" at bounding box center [735, 282] width 227 height 155
click at [718, 271] on icon at bounding box center [718, 276] width 4 height 10
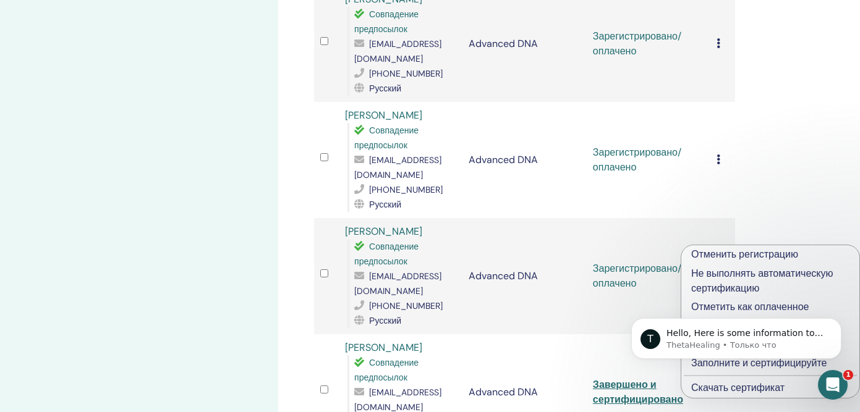
click at [727, 363] on body "T Hello, Here is some information to better assist your student. During login, …" at bounding box center [735, 335] width 237 height 77
click at [708, 363] on body "T Hello, Here is some information to better assist your student. During login, …" at bounding box center [735, 335] width 237 height 77
click at [832, 383] on icon "Открыть службу сообщений Intercom" at bounding box center [830, 383] width 9 height 10
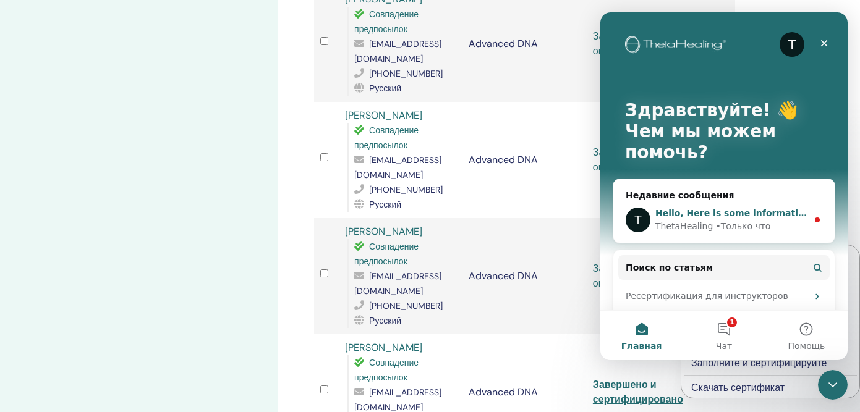
click at [700, 207] on div "Hello, Here is some information to better assist your student. During login, se…" at bounding box center [731, 213] width 152 height 13
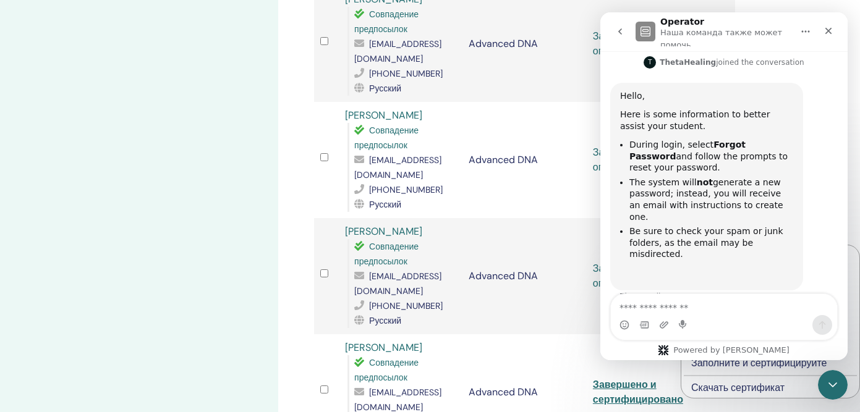
scroll to position [588, 0]
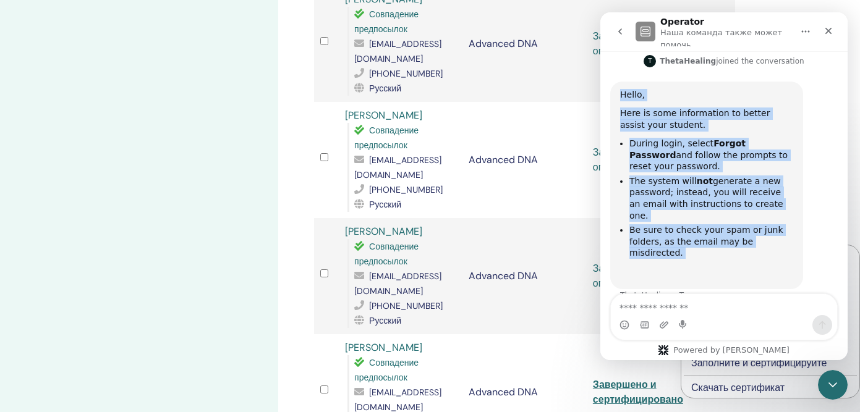
drag, startPoint x: 760, startPoint y: 239, endPoint x: 610, endPoint y: 88, distance: 212.4
click at [610, 88] on div "Hello, Here is some information to better assist your student. During login, se…" at bounding box center [723, 199] width 227 height 235
copy div "Hello, Here is some information to better assist your student. During login, se…"
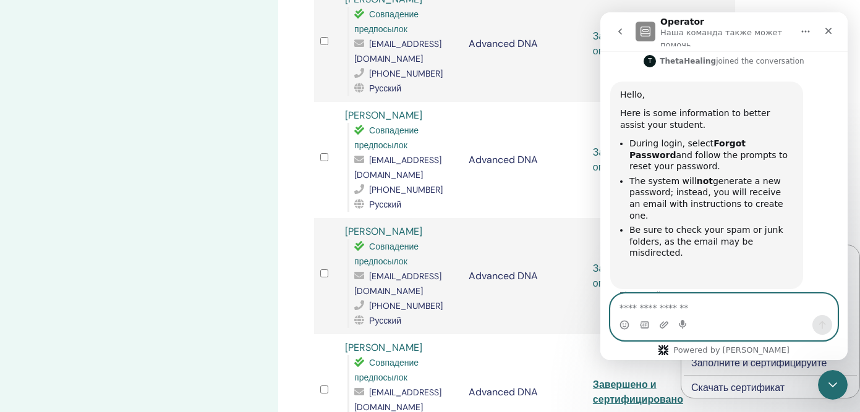
click at [647, 303] on textarea "Ваше сообщение..." at bounding box center [724, 304] width 226 height 21
paste textarea "**********"
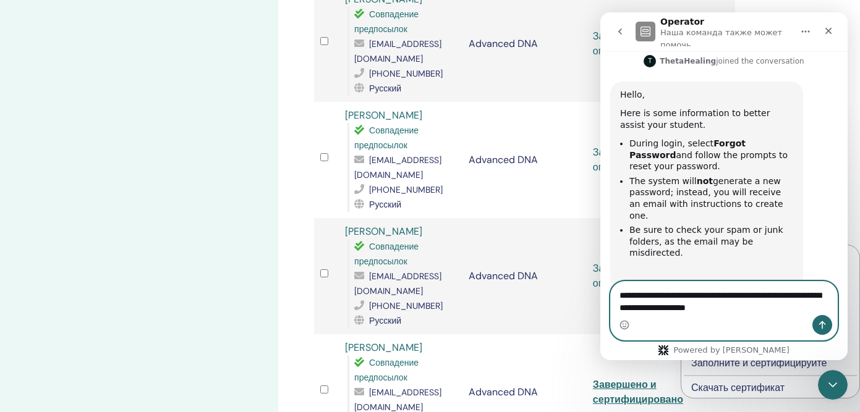
scroll to position [601, 0]
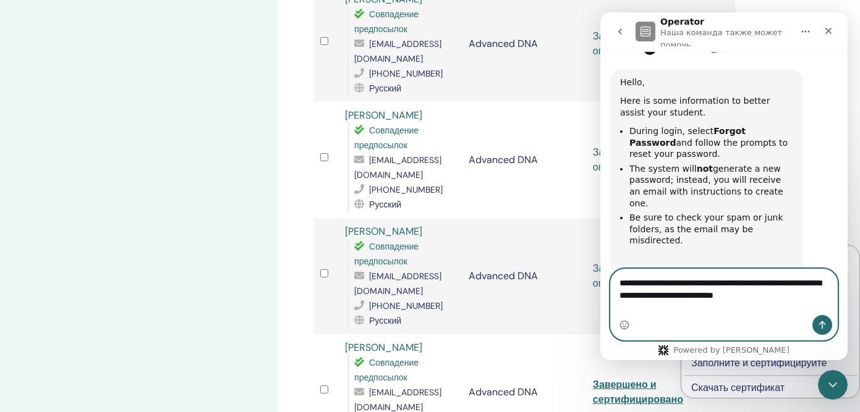
type textarea "**********"
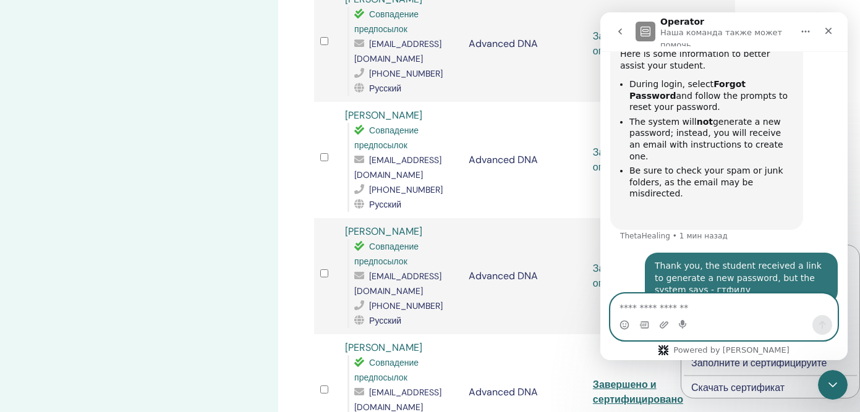
scroll to position [629, 0]
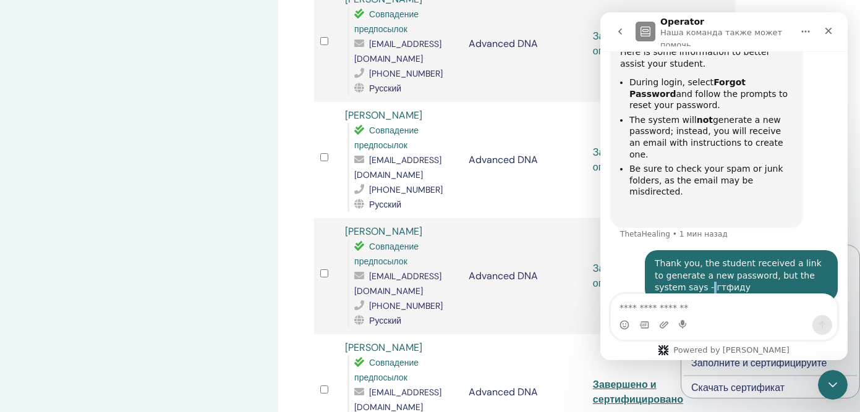
copy div "Anna говорит…"
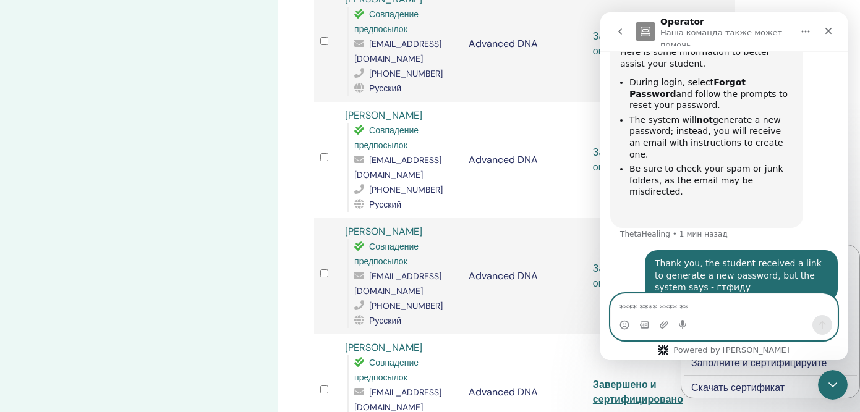
click at [658, 302] on textarea "Ваше сообщение..." at bounding box center [724, 304] width 226 height 21
paste textarea "Ваше сообщение..."
drag, startPoint x: 661, startPoint y: 310, endPoint x: 631, endPoint y: 220, distance: 94.6
click at [631, 221] on div "You have a new login experience! Thetahealing now uses email as your user ID. T…" at bounding box center [723, 205] width 247 height 309
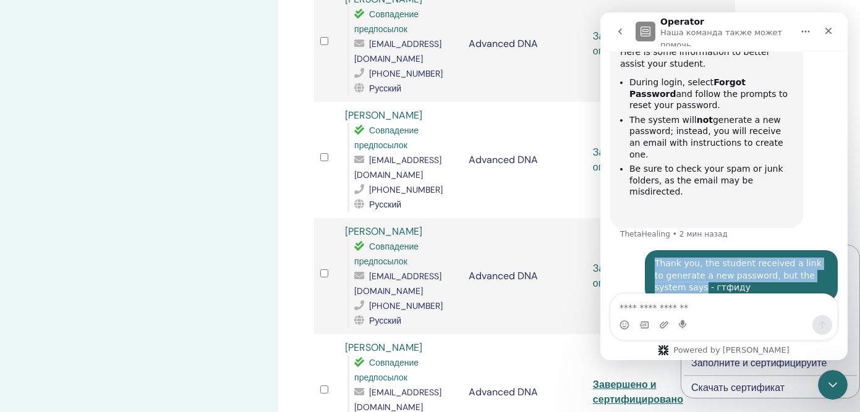
drag, startPoint x: 671, startPoint y: 267, endPoint x: 650, endPoint y: 239, distance: 35.7
click at [650, 250] on div "Thank you, the student received a link to generate a new password, but the syst…" at bounding box center [741, 275] width 193 height 51
copy div "Thank you, the student received a link to generate a new password, but the syst…"
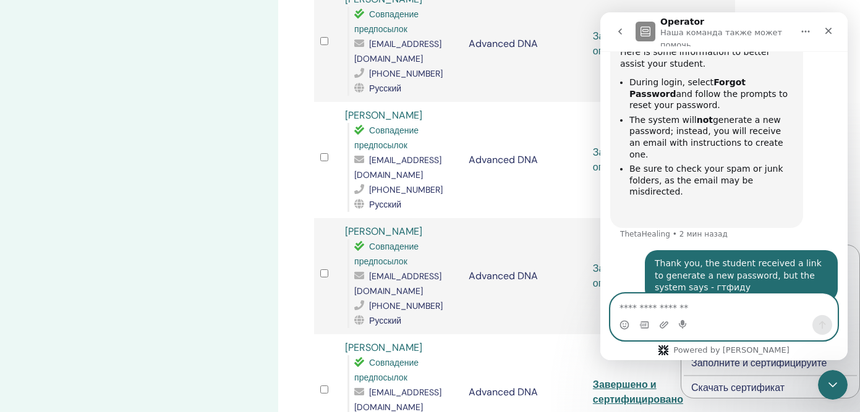
click at [641, 306] on textarea "Ваше сообщение..." at bounding box center [724, 304] width 226 height 21
paste textarea "**********"
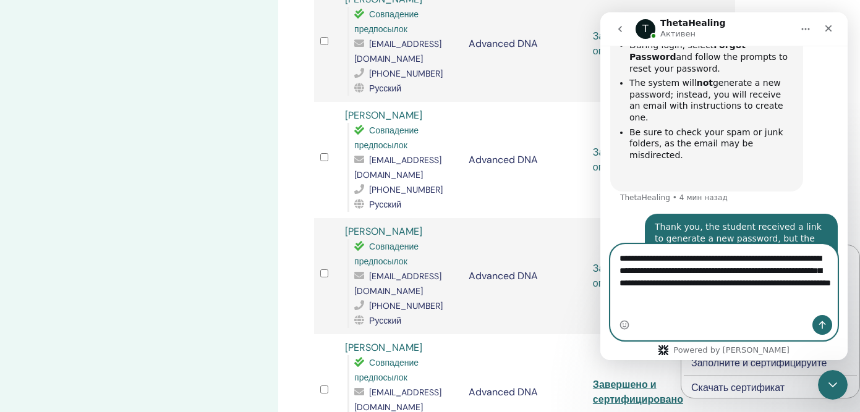
scroll to position [566, 0]
type textarea "**********"
click at [823, 324] on icon "Отправить сообщение…" at bounding box center [822, 325] width 10 height 10
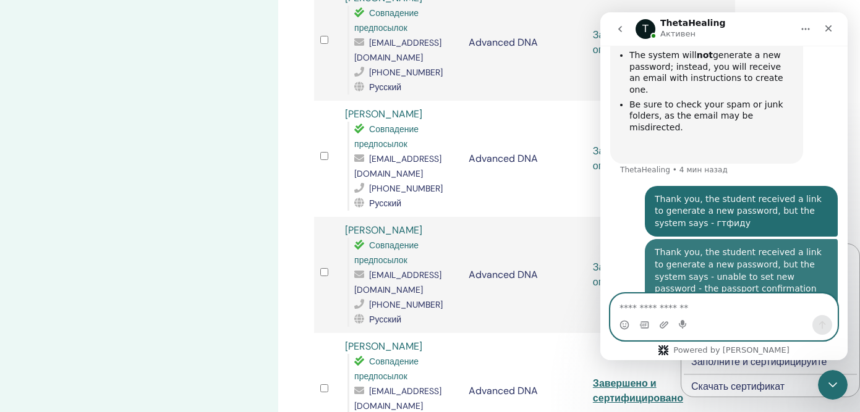
scroll to position [700, 0]
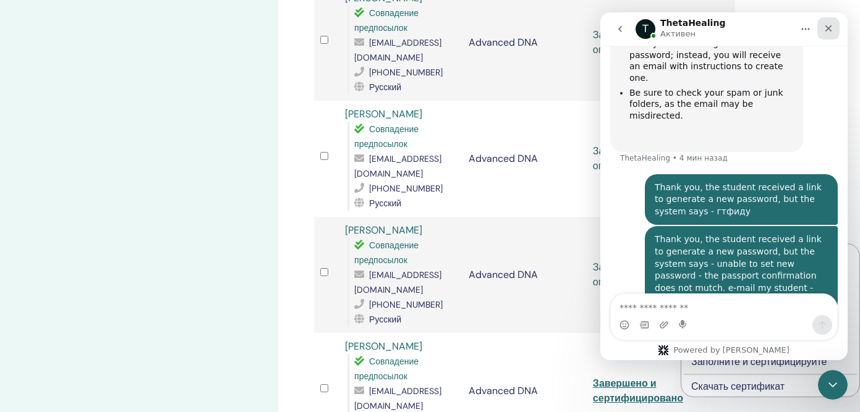
click at [829, 23] on icon "Закрыть" at bounding box center [828, 28] width 10 height 10
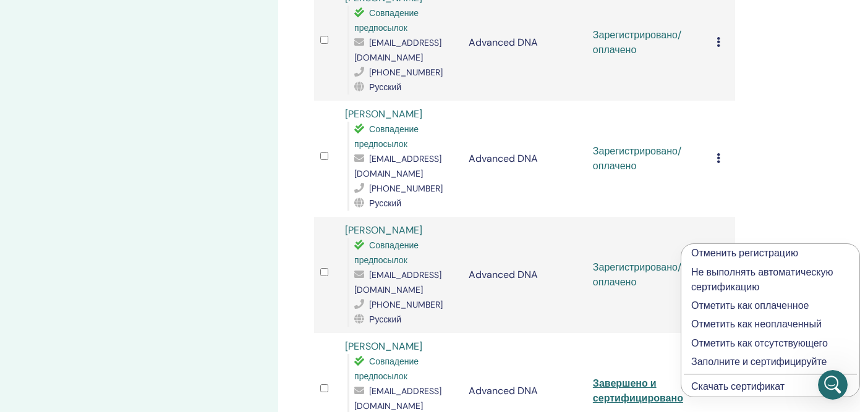
click at [755, 365] on p "Заполните и сертифицируйте" at bounding box center [770, 362] width 158 height 15
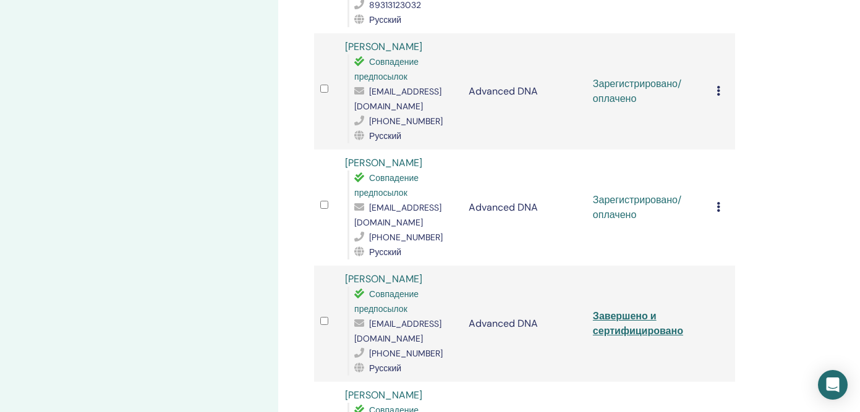
scroll to position [515, 0]
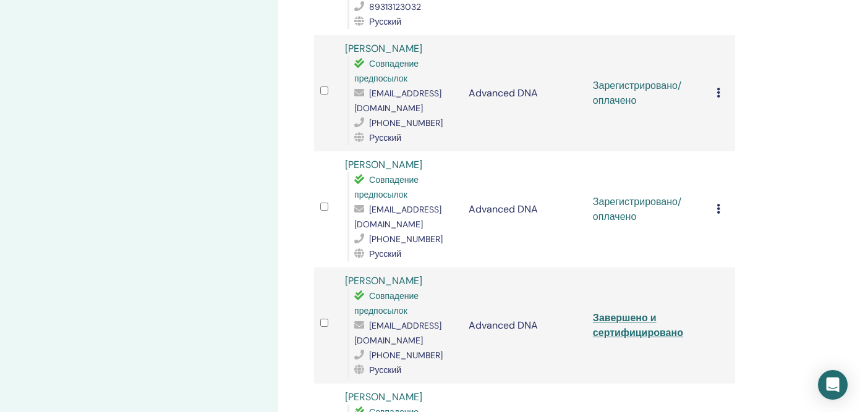
click at [423, 320] on span "[EMAIL_ADDRESS][DOMAIN_NAME]" at bounding box center [397, 333] width 87 height 26
copy span "[EMAIL_ADDRESS][DOMAIN_NAME]"
click at [417, 204] on span "[EMAIL_ADDRESS][DOMAIN_NAME]" at bounding box center [397, 217] width 87 height 26
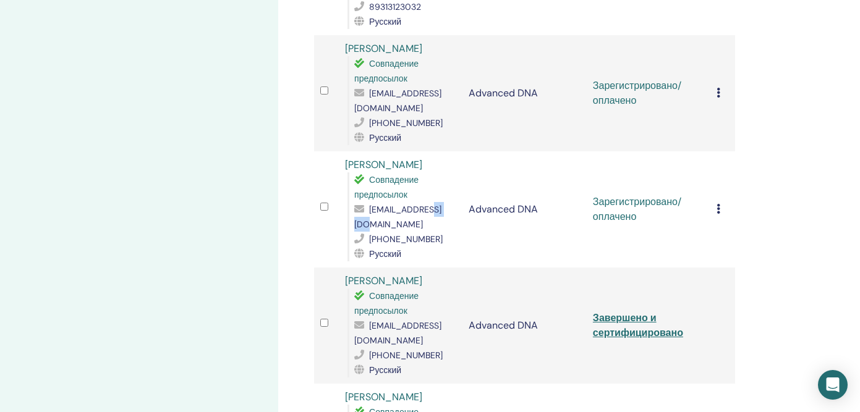
click at [417, 204] on span "[EMAIL_ADDRESS][DOMAIN_NAME]" at bounding box center [397, 217] width 87 height 26
click at [374, 204] on span "[EMAIL_ADDRESS][DOMAIN_NAME]" at bounding box center [397, 217] width 87 height 26
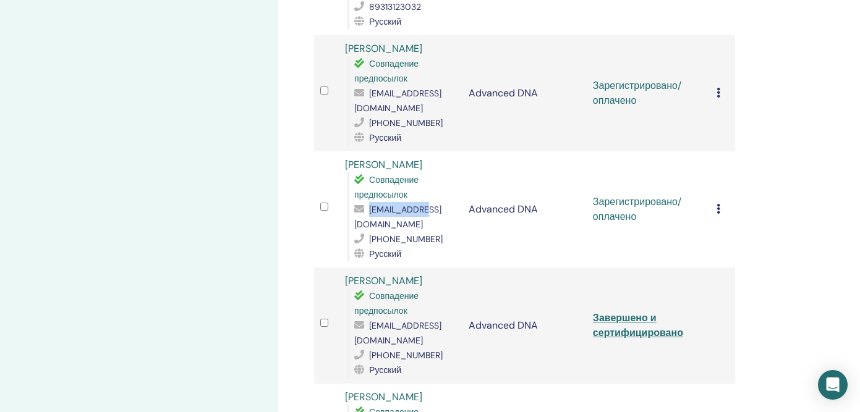
click at [377, 204] on span "[EMAIL_ADDRESS][DOMAIN_NAME]" at bounding box center [397, 217] width 87 height 26
click at [718, 204] on icon at bounding box center [718, 209] width 4 height 10
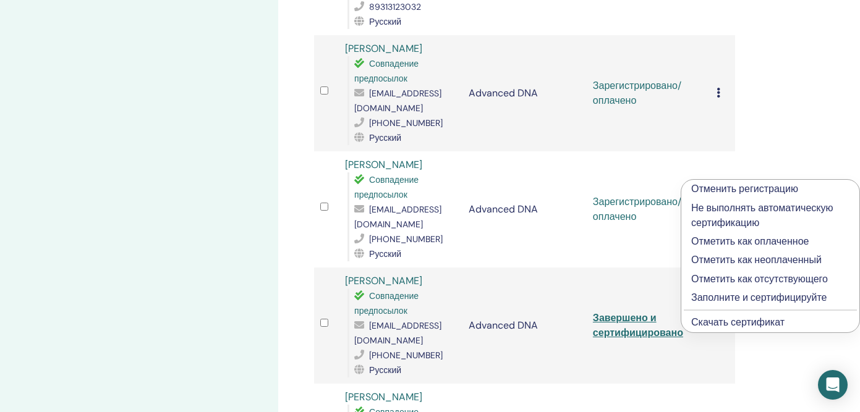
click at [716, 322] on link "Скачать сертификат" at bounding box center [737, 322] width 93 height 13
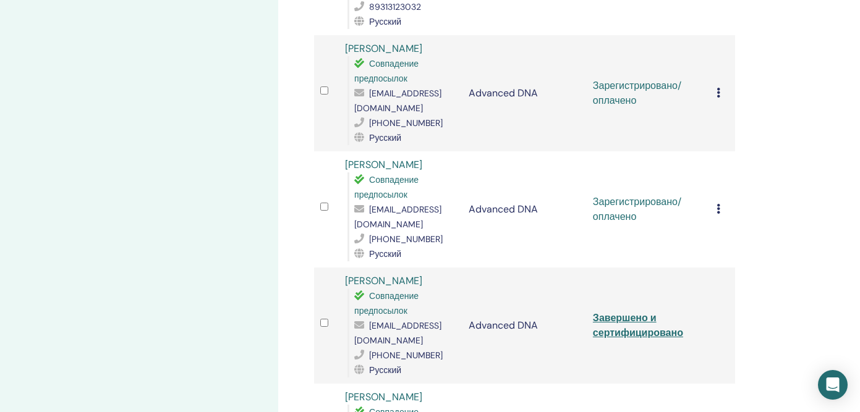
click at [719, 204] on icon at bounding box center [718, 209] width 4 height 10
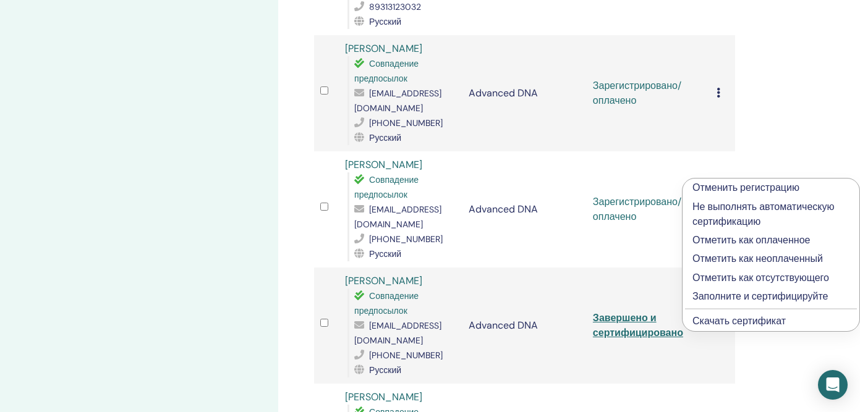
click at [706, 299] on p "Заполните и сертифицируйте" at bounding box center [770, 296] width 157 height 15
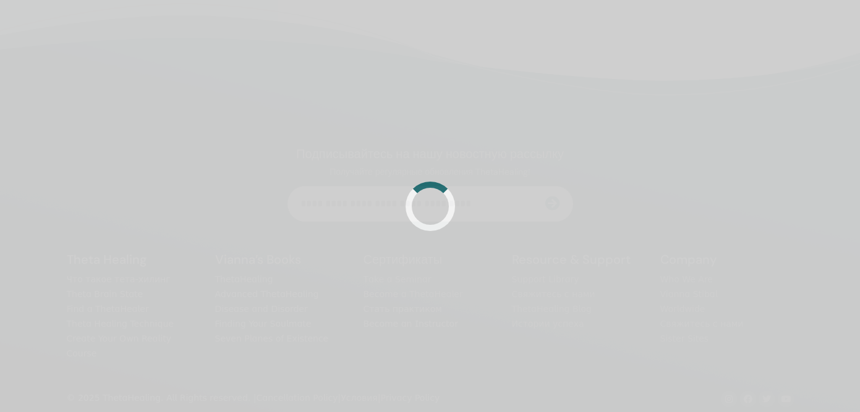
scroll to position [294, 0]
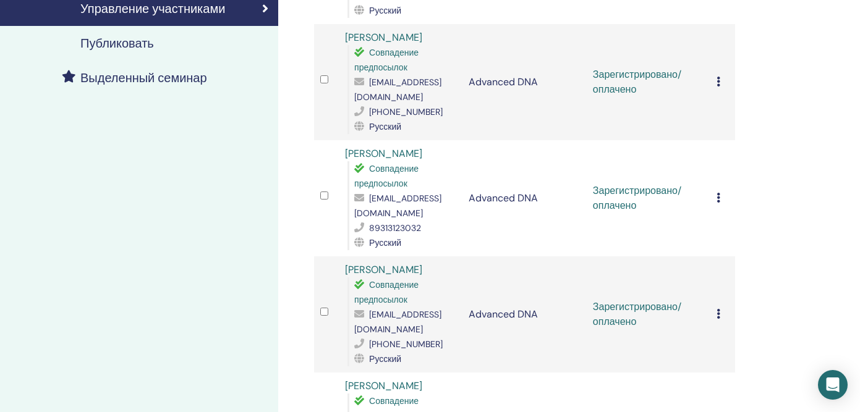
click at [719, 309] on icon at bounding box center [718, 314] width 4 height 10
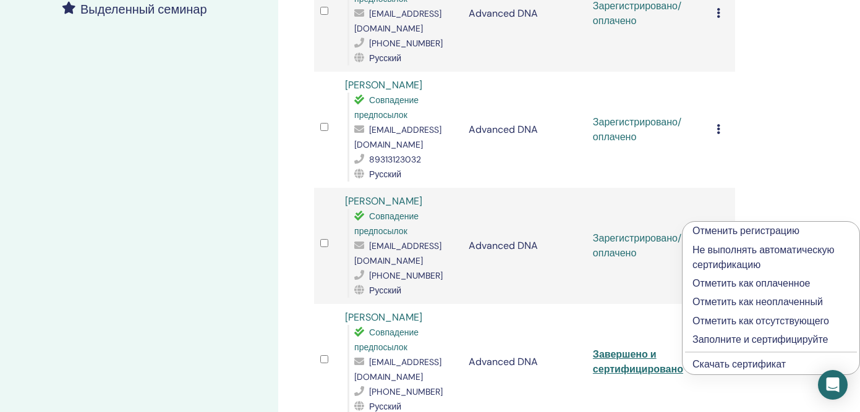
scroll to position [375, 0]
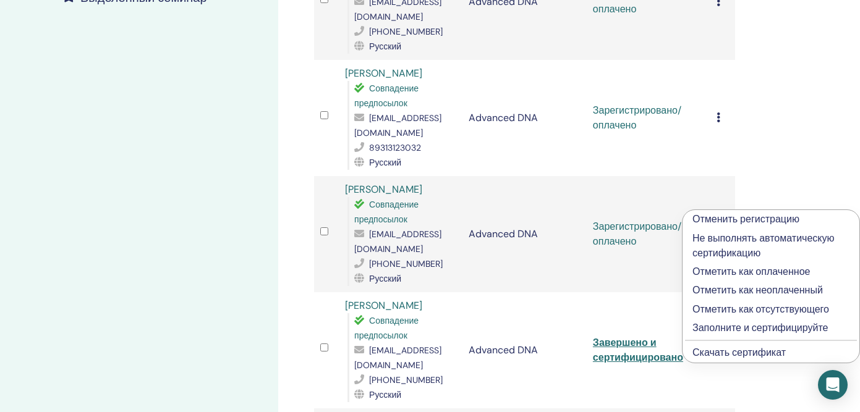
click at [729, 352] on link "Скачать сертификат" at bounding box center [738, 352] width 93 height 13
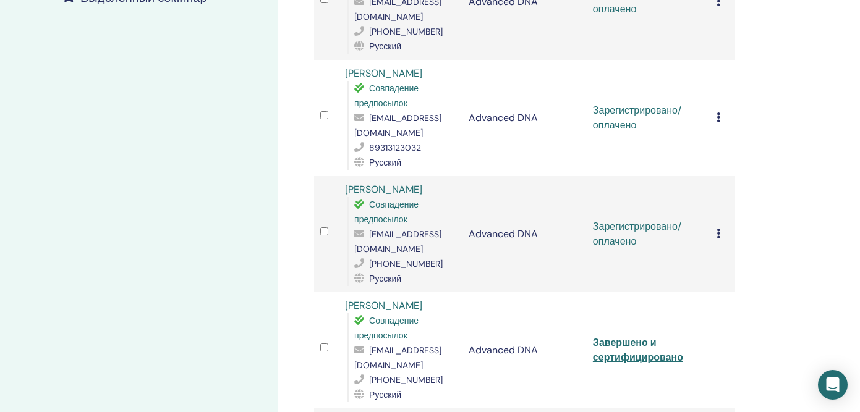
click at [381, 229] on span "[EMAIL_ADDRESS][DOMAIN_NAME]" at bounding box center [397, 242] width 87 height 26
click at [385, 229] on span "[EMAIL_ADDRESS][DOMAIN_NAME]" at bounding box center [397, 242] width 87 height 26
click at [392, 229] on span "[EMAIL_ADDRESS][DOMAIN_NAME]" at bounding box center [397, 242] width 87 height 26
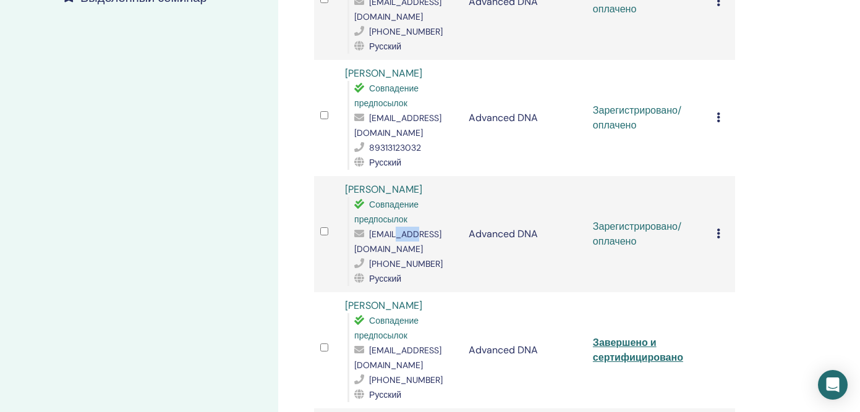
click at [392, 229] on span "[EMAIL_ADDRESS][DOMAIN_NAME]" at bounding box center [397, 242] width 87 height 26
copy span "[EMAIL_ADDRESS][DOMAIN_NAME]"
click at [718, 229] on icon at bounding box center [718, 234] width 4 height 10
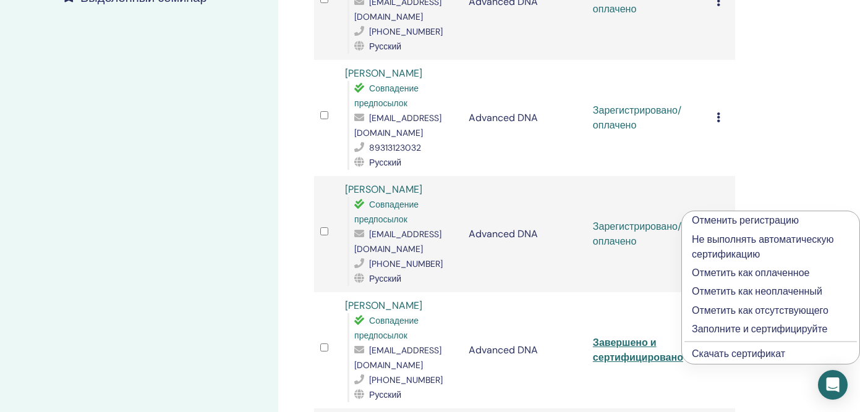
click at [711, 331] on p "Заполните и сертифицируйте" at bounding box center [771, 329] width 158 height 15
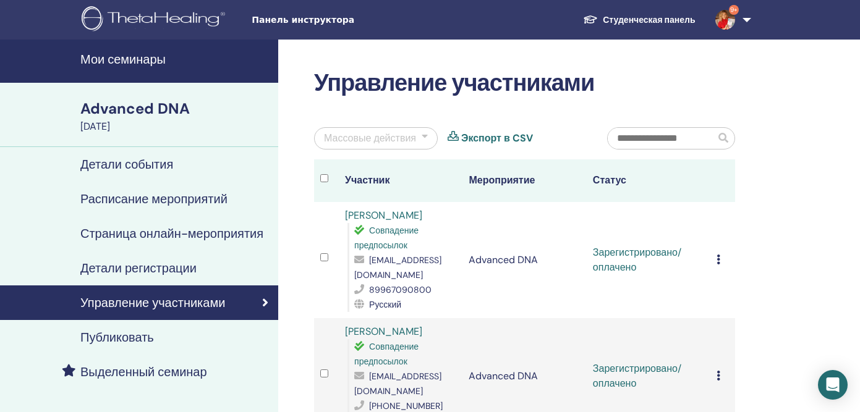
scroll to position [294, 0]
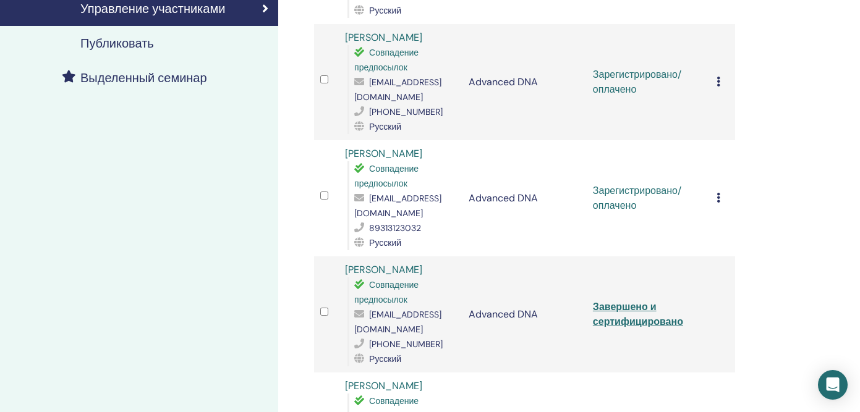
click at [716, 193] on icon at bounding box center [718, 198] width 4 height 10
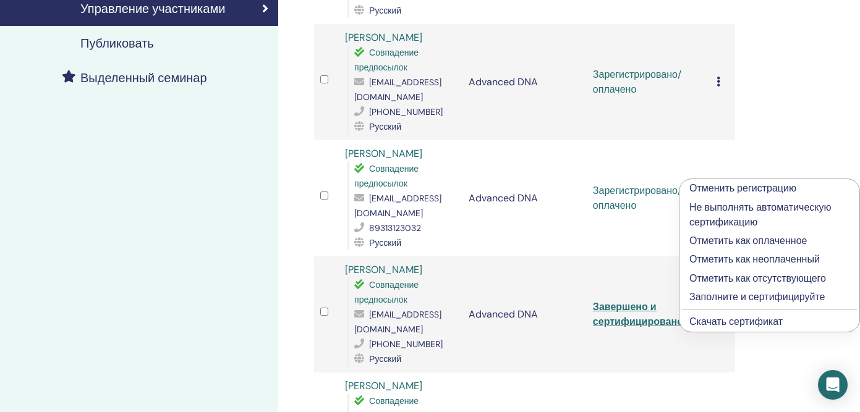
click at [700, 322] on link "Скачать сертификат" at bounding box center [735, 321] width 93 height 13
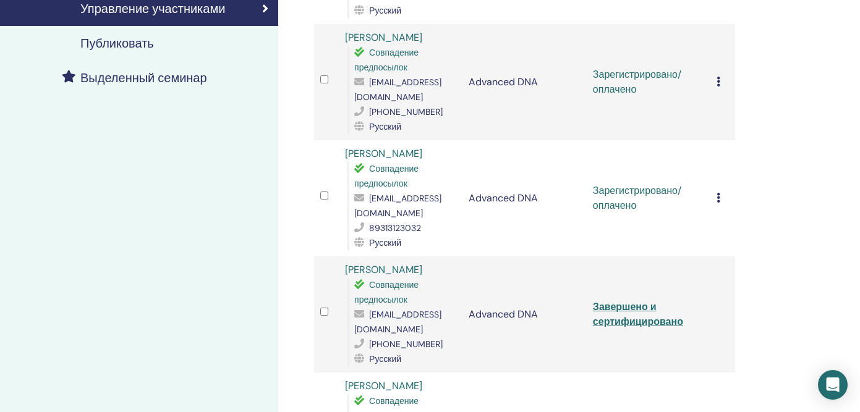
click at [395, 193] on span "[EMAIL_ADDRESS][DOMAIN_NAME]" at bounding box center [397, 206] width 87 height 26
click at [395, 194] on span "[EMAIL_ADDRESS][DOMAIN_NAME]" at bounding box center [397, 206] width 87 height 26
copy span "[EMAIL_ADDRESS][DOMAIN_NAME]"
click at [716, 193] on icon at bounding box center [718, 198] width 4 height 10
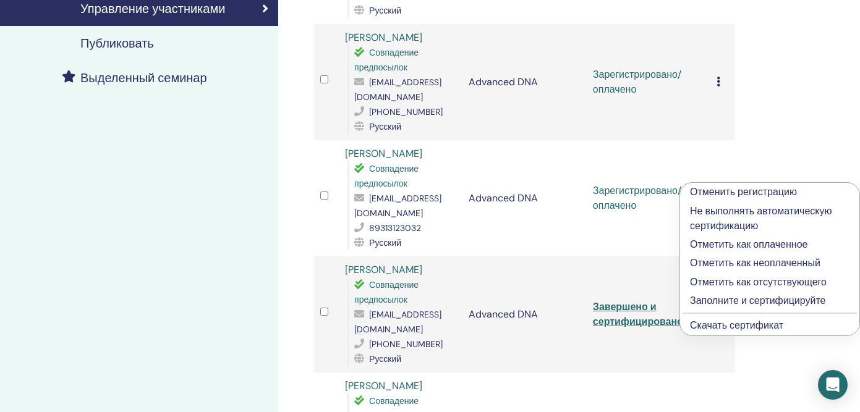
click at [723, 301] on p "Заполните и сертифицируйте" at bounding box center [769, 301] width 159 height 15
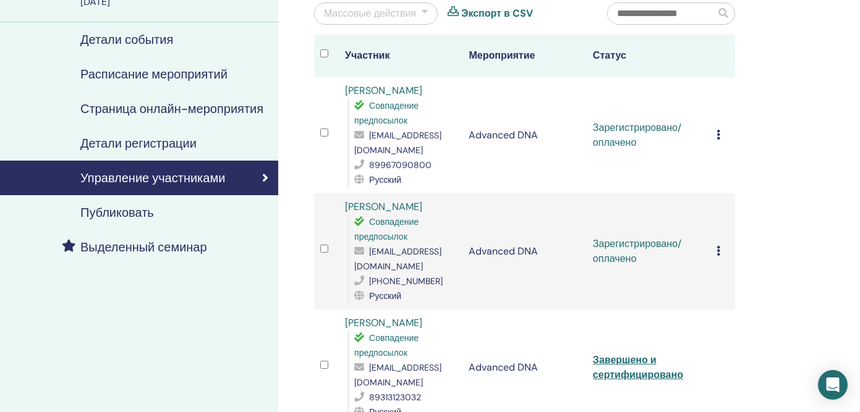
scroll to position [124, 0]
click at [720, 246] on div "Отменить регистрацию Не выполнять автоматическую сертификацию Отметить как опла…" at bounding box center [722, 252] width 12 height 15
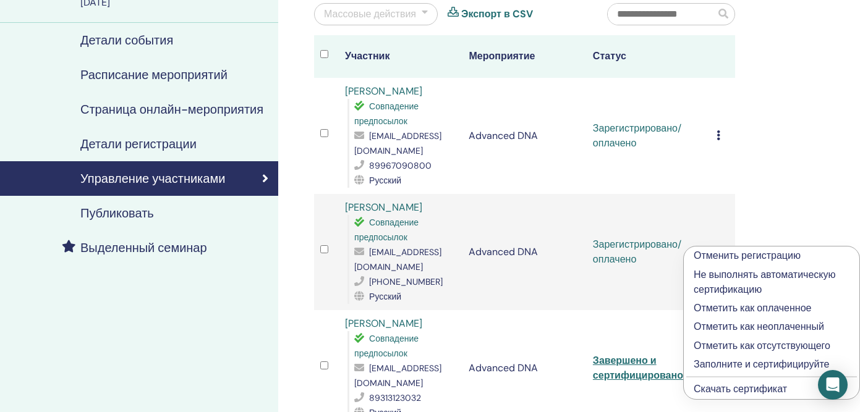
click at [730, 388] on link "Скачать сертификат" at bounding box center [739, 389] width 93 height 13
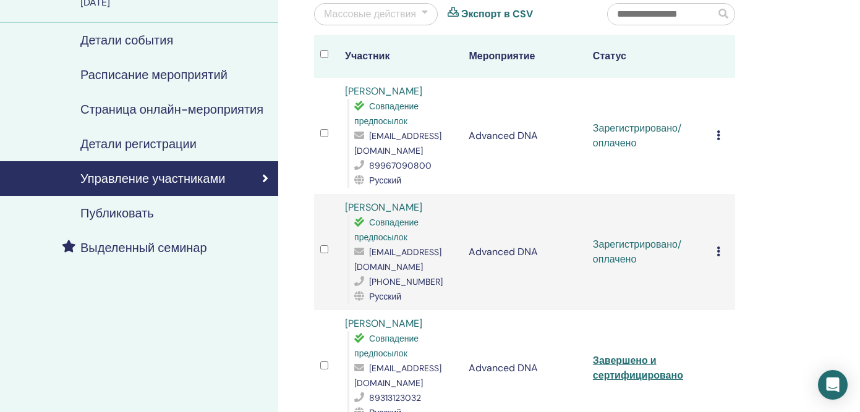
click at [410, 255] on span "[EMAIL_ADDRESS][DOMAIN_NAME]" at bounding box center [397, 260] width 87 height 26
click at [386, 253] on span "[EMAIL_ADDRESS][DOMAIN_NAME]" at bounding box center [397, 260] width 87 height 26
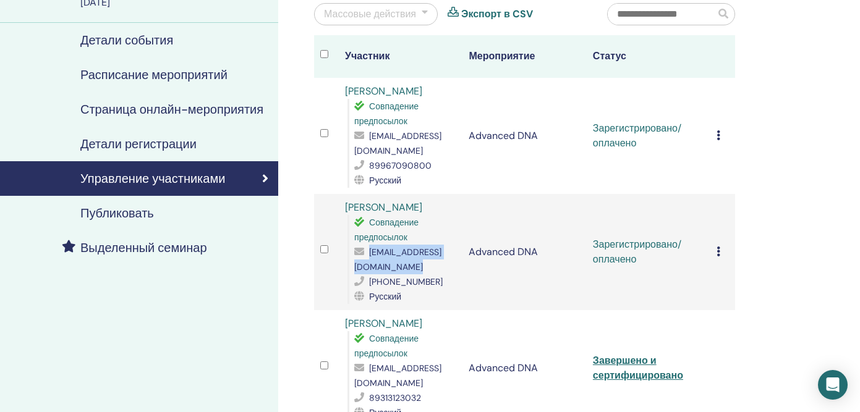
copy span "[EMAIL_ADDRESS][DOMAIN_NAME]"
click at [718, 247] on icon at bounding box center [718, 252] width 4 height 10
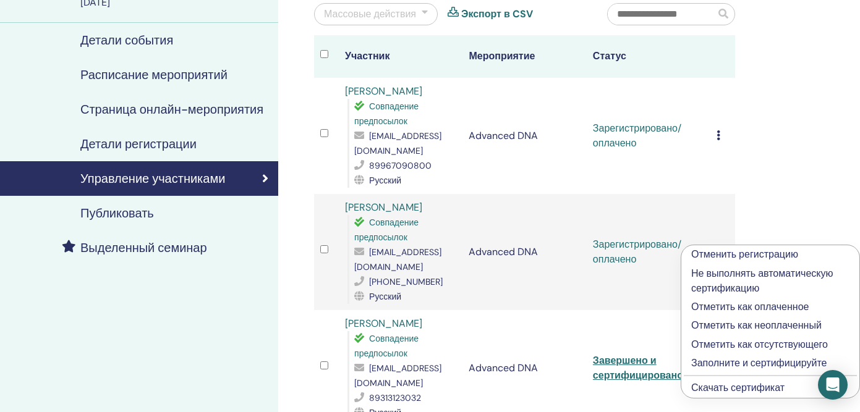
click at [723, 365] on p "Заполните и сертифицируйте" at bounding box center [770, 363] width 158 height 15
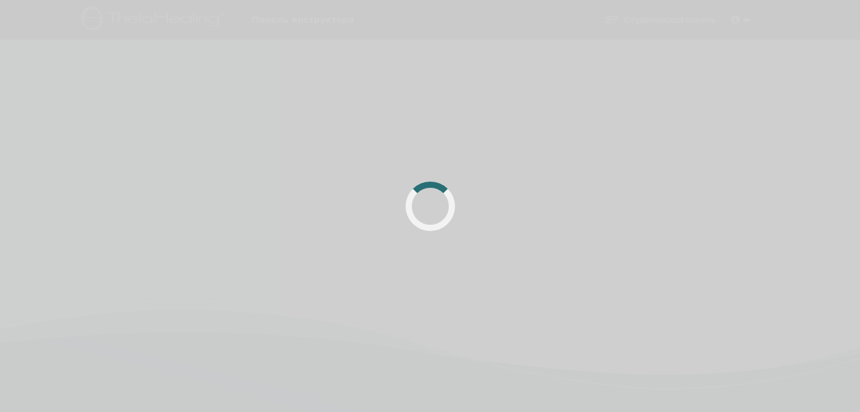
scroll to position [124, 0]
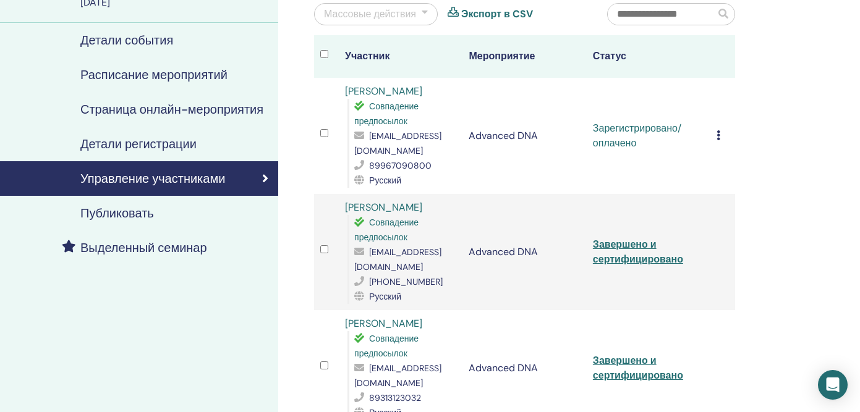
click at [721, 134] on div "Отменить регистрацию Не выполнять автоматическую сертификацию Отметить как опла…" at bounding box center [722, 136] width 12 height 15
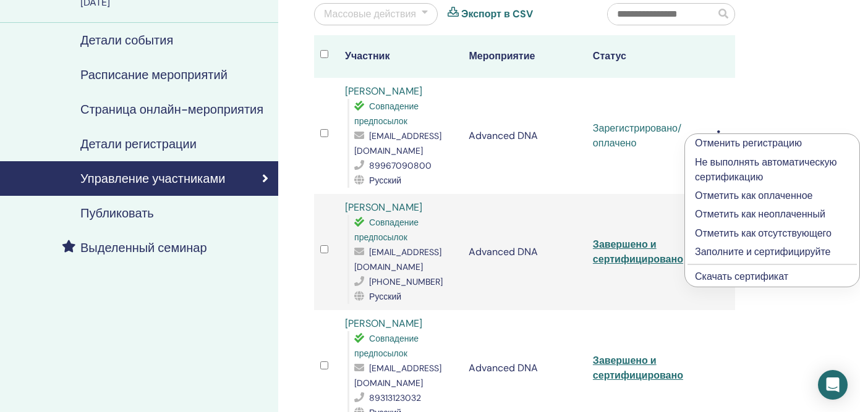
click at [705, 275] on link "Скачать сертификат" at bounding box center [741, 276] width 93 height 13
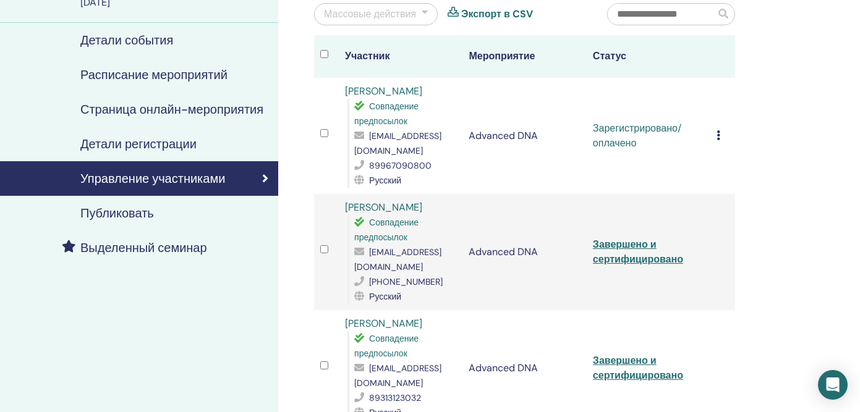
click at [413, 149] on span "[EMAIL_ADDRESS][DOMAIN_NAME]" at bounding box center [397, 143] width 87 height 26
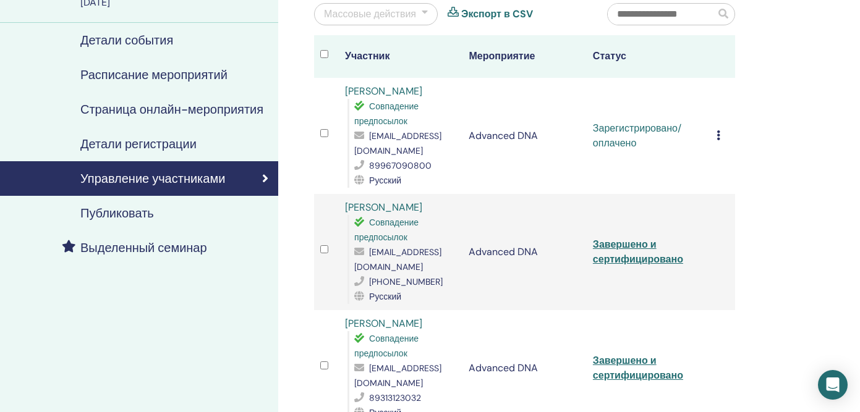
click at [716, 135] on td "Отменить регистрацию Не выполнять автоматическую сертификацию Отметить как опла…" at bounding box center [722, 136] width 25 height 116
click at [718, 134] on icon at bounding box center [718, 135] width 4 height 10
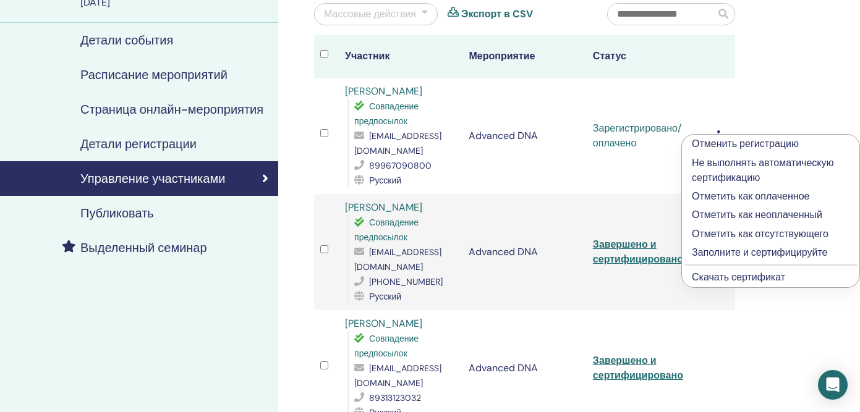
click at [718, 252] on p "Заполните и сертифицируйте" at bounding box center [771, 252] width 158 height 15
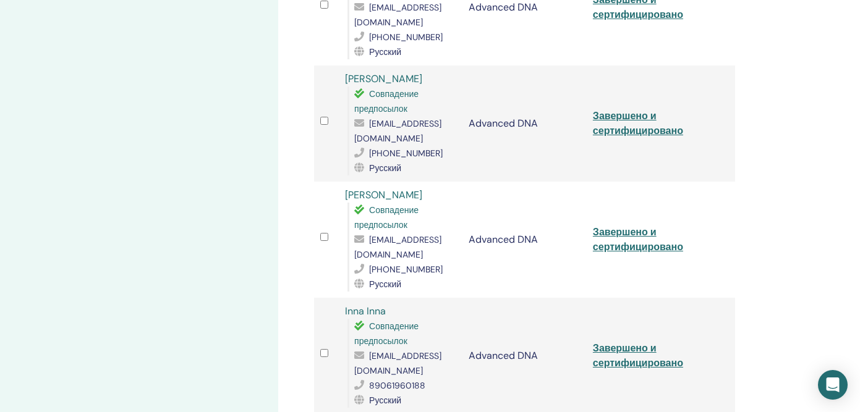
scroll to position [825, 0]
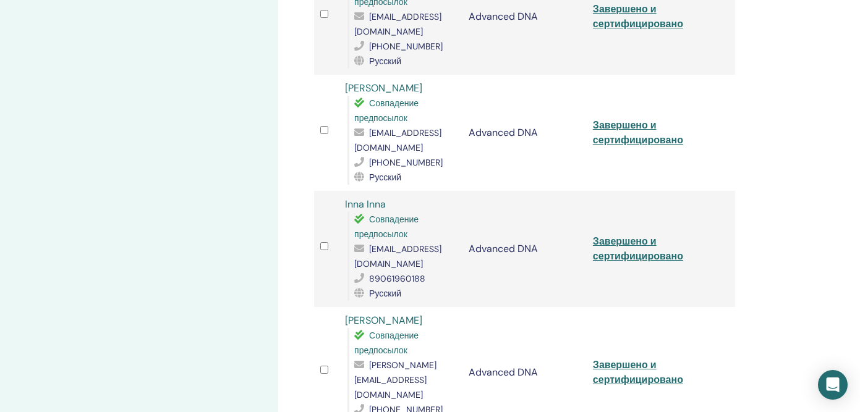
click at [375, 244] on span "[EMAIL_ADDRESS][DOMAIN_NAME]" at bounding box center [397, 257] width 87 height 26
copy span "[EMAIL_ADDRESS][DOMAIN_NAME]"
click at [376, 360] on span "[PERSON_NAME][EMAIL_ADDRESS][DOMAIN_NAME]" at bounding box center [395, 380] width 82 height 41
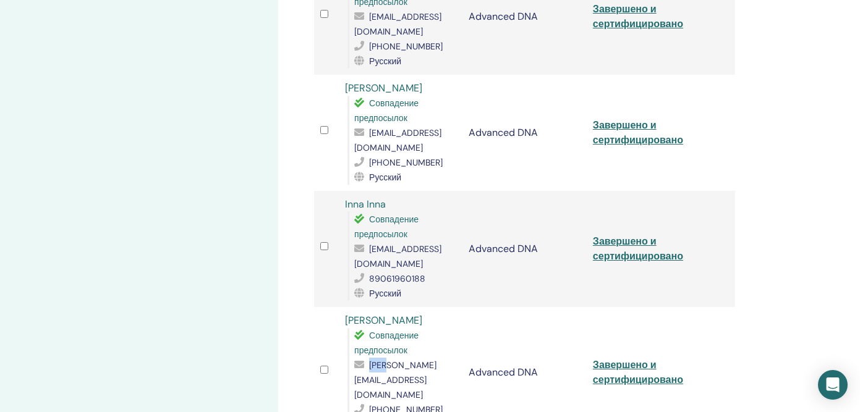
click at [376, 360] on span "[PERSON_NAME][EMAIL_ADDRESS][DOMAIN_NAME]" at bounding box center [395, 380] width 82 height 41
copy span "[PERSON_NAME][EMAIL_ADDRESS][DOMAIN_NAME]"
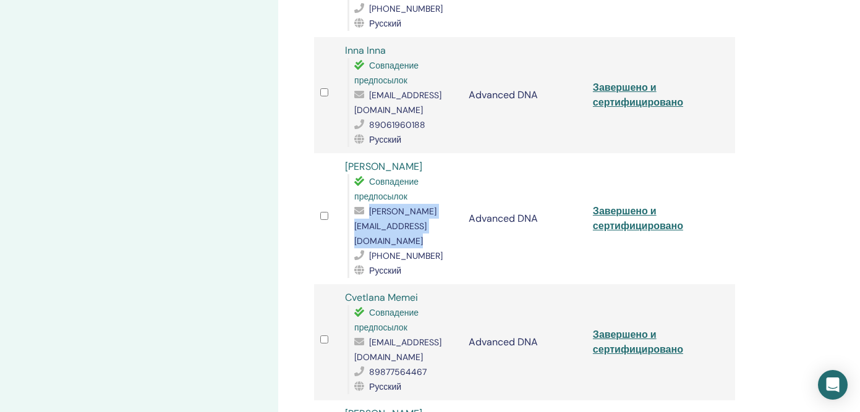
scroll to position [980, 0]
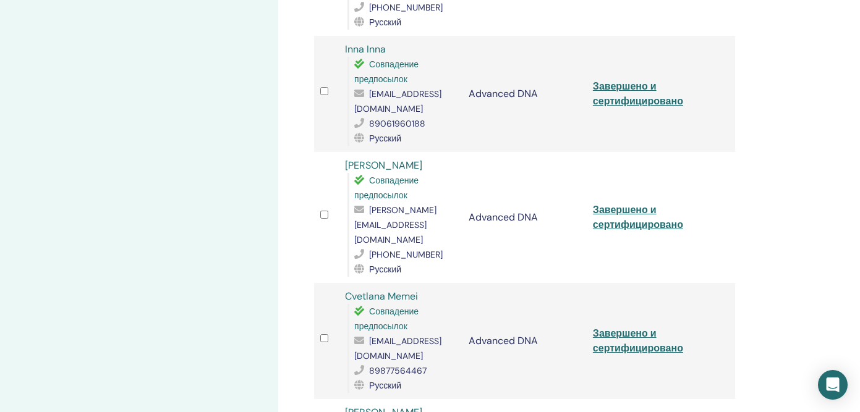
click at [425, 336] on span "[EMAIL_ADDRESS][DOMAIN_NAME]" at bounding box center [397, 349] width 87 height 26
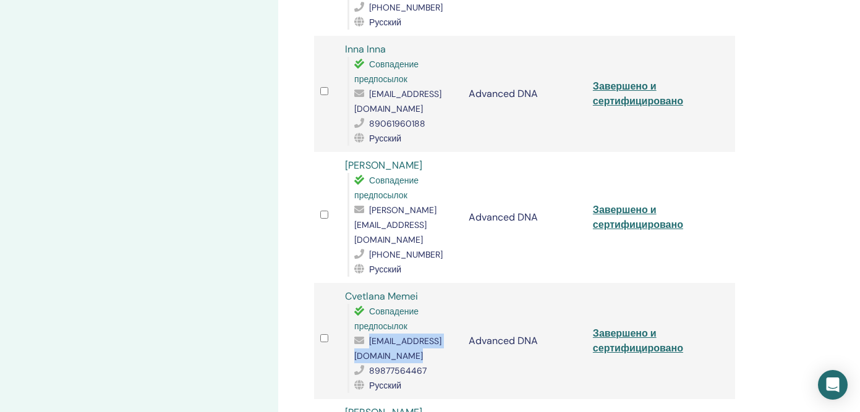
click at [425, 336] on span "[EMAIL_ADDRESS][DOMAIN_NAME]" at bounding box center [397, 349] width 87 height 26
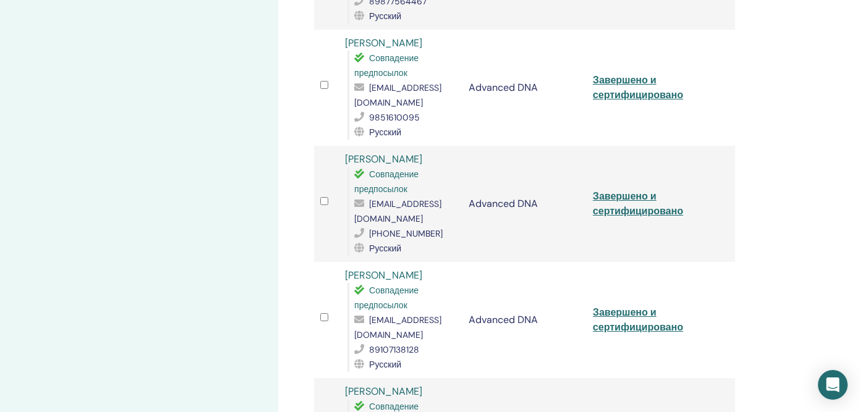
scroll to position [1350, 0]
click at [413, 198] on span "[EMAIL_ADDRESS][DOMAIN_NAME]" at bounding box center [397, 211] width 87 height 26
copy span "[EMAIL_ADDRESS][DOMAIN_NAME]"
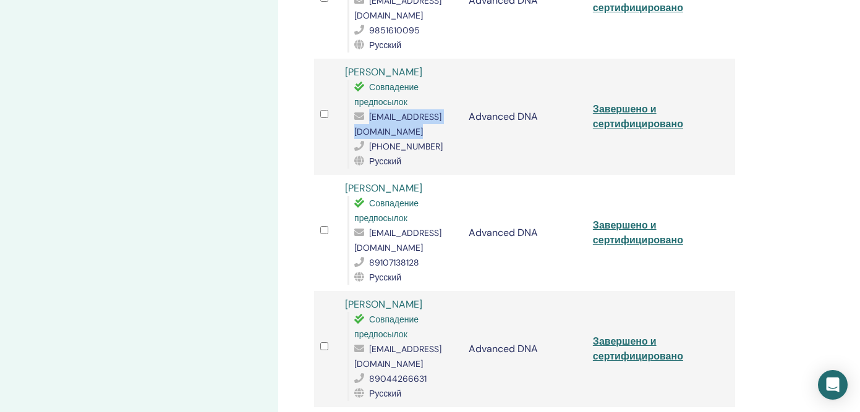
scroll to position [1439, 0]
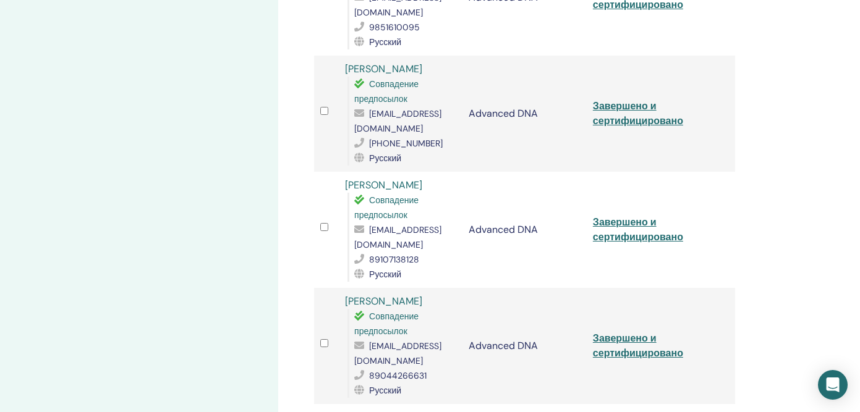
click at [383, 224] on span "[EMAIL_ADDRESS][DOMAIN_NAME]" at bounding box center [397, 237] width 87 height 26
copy span "[EMAIL_ADDRESS][DOMAIN_NAME]"
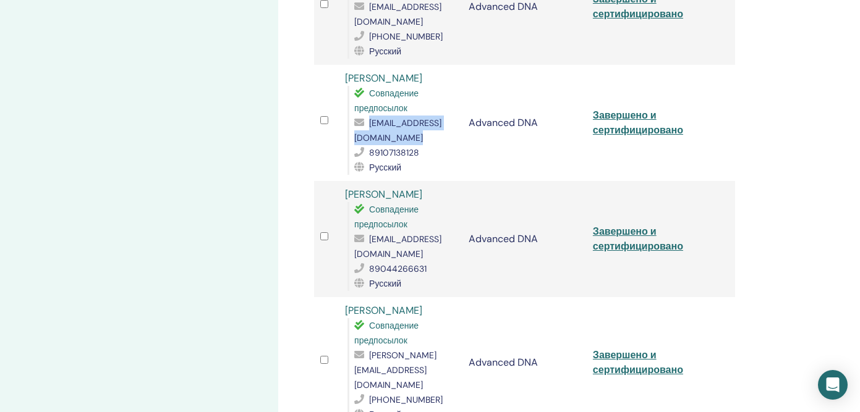
scroll to position [1553, 0]
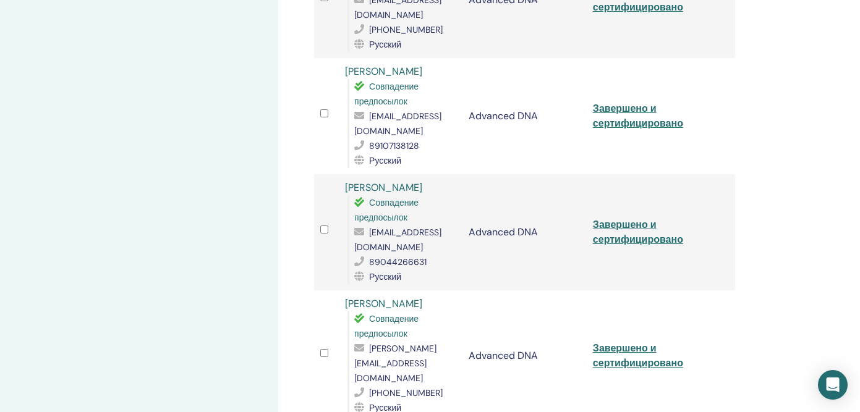
click at [412, 227] on span "[EMAIL_ADDRESS][DOMAIN_NAME]" at bounding box center [397, 240] width 87 height 26
copy span "[EMAIL_ADDRESS][DOMAIN_NAME]"
click at [400, 343] on span "[PERSON_NAME][EMAIL_ADDRESS][DOMAIN_NAME]" at bounding box center [395, 363] width 82 height 41
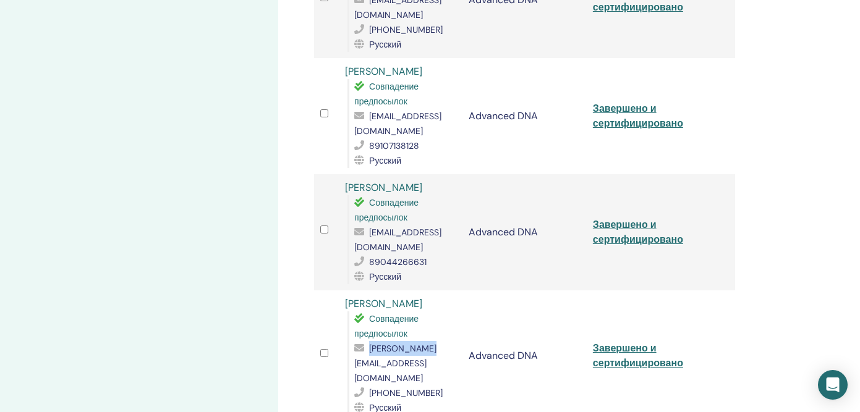
click at [401, 343] on span "[PERSON_NAME][EMAIL_ADDRESS][DOMAIN_NAME]" at bounding box center [395, 363] width 82 height 41
copy span "[PERSON_NAME][EMAIL_ADDRESS][DOMAIN_NAME]"
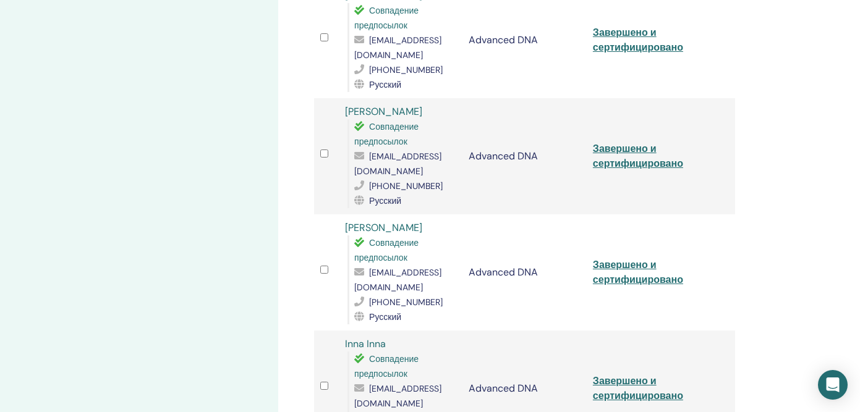
scroll to position [680, 0]
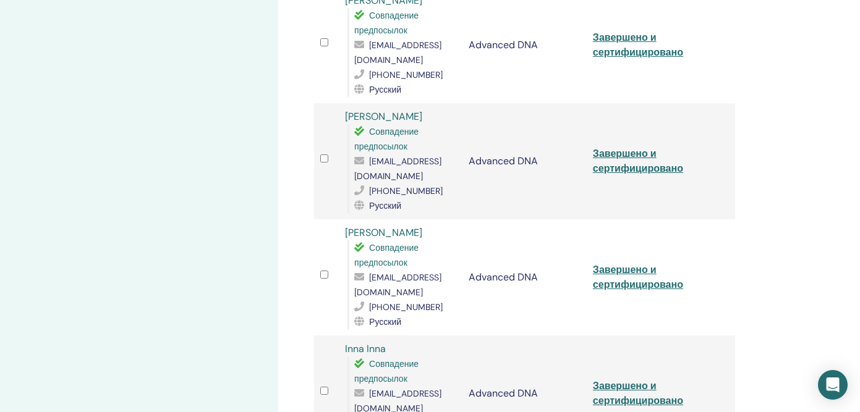
click at [412, 272] on span "[EMAIL_ADDRESS][DOMAIN_NAME]" at bounding box center [397, 285] width 87 height 26
copy span "[EMAIL_ADDRESS][DOMAIN_NAME]"
click at [409, 156] on span "[EMAIL_ADDRESS][DOMAIN_NAME]" at bounding box center [397, 169] width 87 height 26
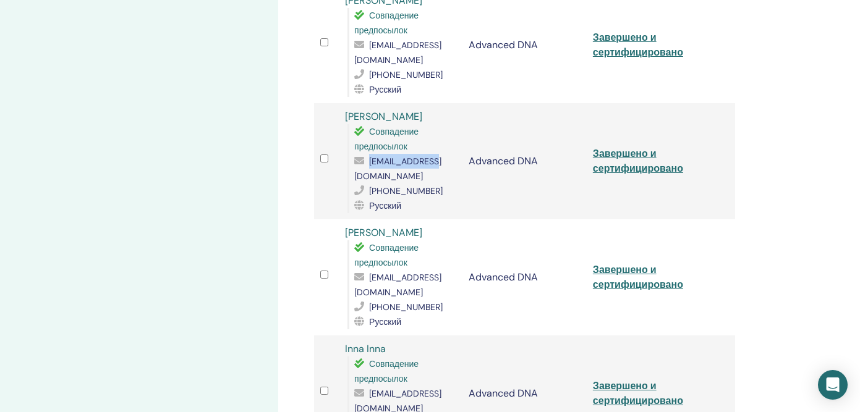
click at [409, 156] on span "[EMAIL_ADDRESS][DOMAIN_NAME]" at bounding box center [397, 169] width 87 height 26
copy span "[EMAIL_ADDRESS][DOMAIN_NAME]"
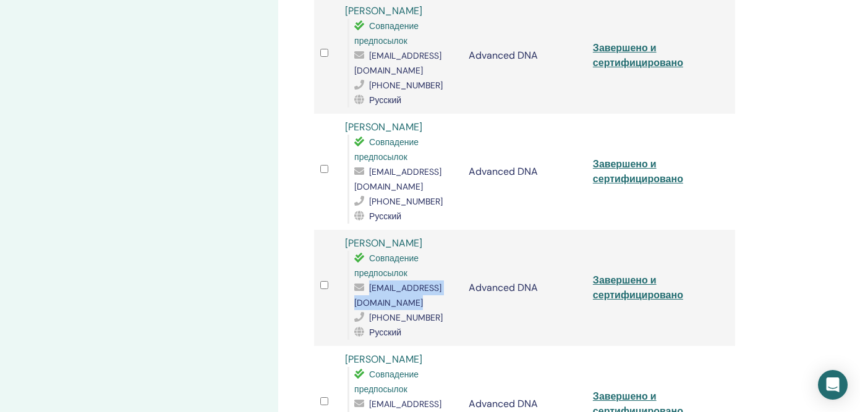
scroll to position [552, 0]
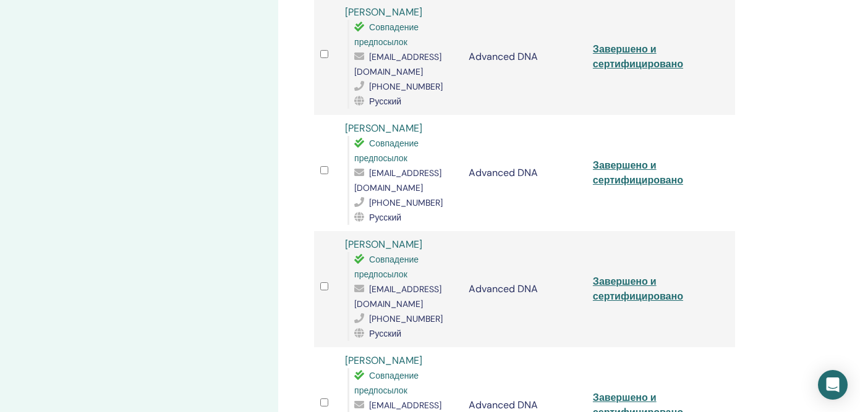
click at [381, 167] on span "[EMAIL_ADDRESS][DOMAIN_NAME]" at bounding box center [397, 180] width 87 height 26
copy span "[EMAIL_ADDRESS][DOMAIN_NAME]"
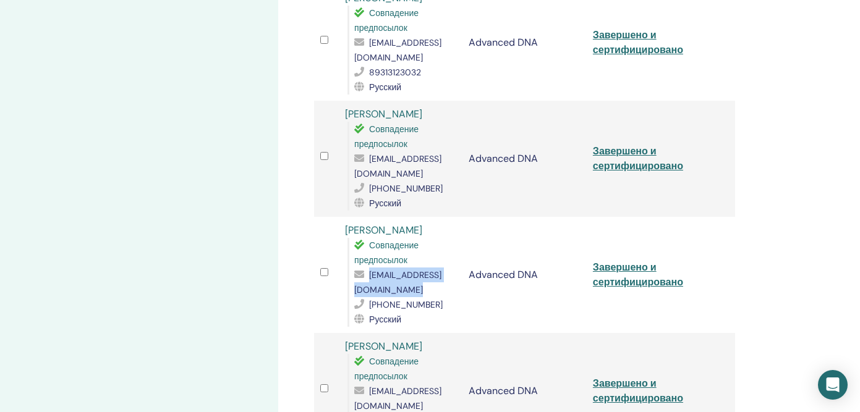
scroll to position [446, 0]
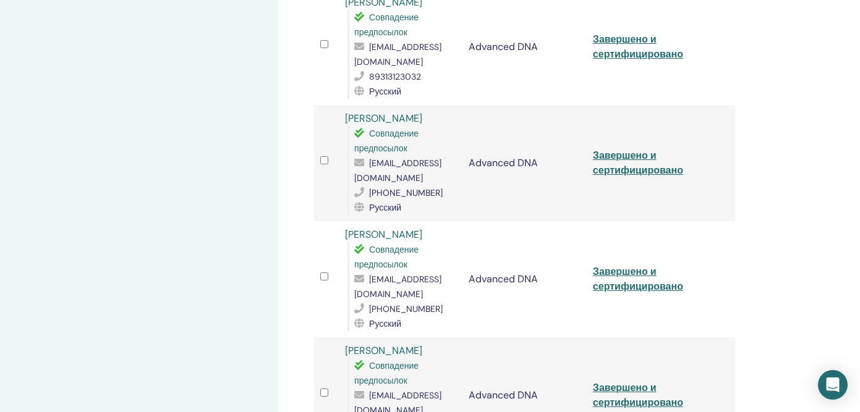
click at [405, 158] on span "[EMAIL_ADDRESS][DOMAIN_NAME]" at bounding box center [397, 171] width 87 height 26
copy span "[EMAIL_ADDRESS][DOMAIN_NAME]"
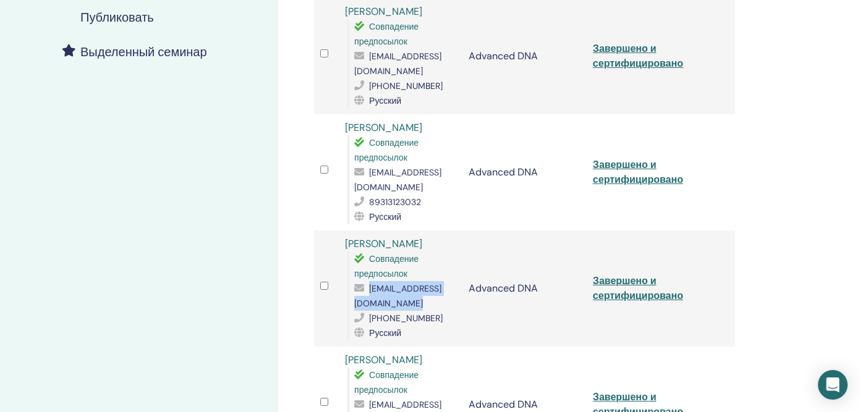
scroll to position [315, 0]
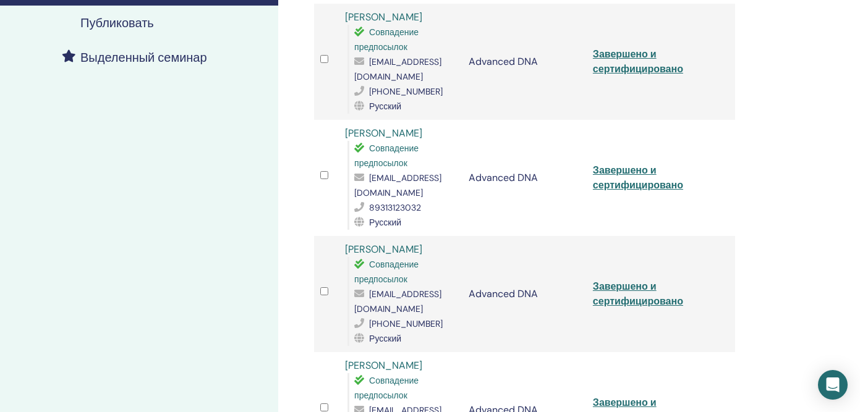
click at [396, 179] on span "[EMAIL_ADDRESS][DOMAIN_NAME]" at bounding box center [397, 185] width 87 height 26
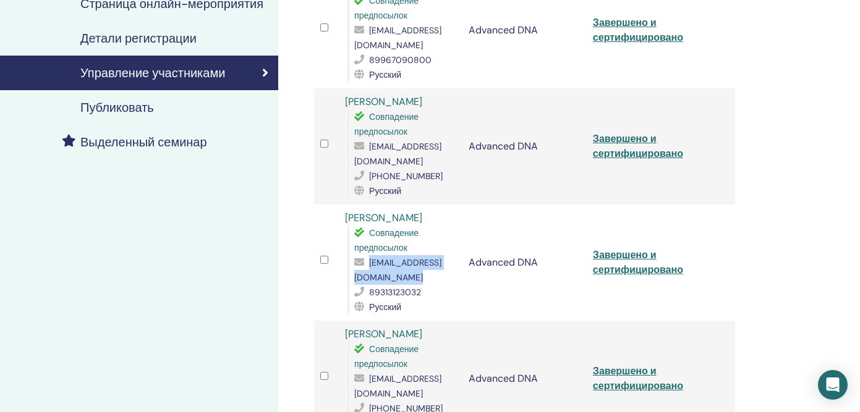
scroll to position [227, 0]
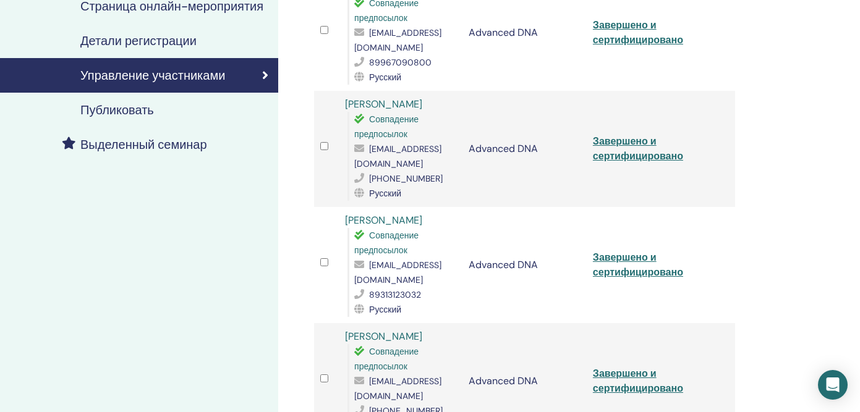
click at [401, 153] on span "[EMAIL_ADDRESS][DOMAIN_NAME]" at bounding box center [397, 156] width 87 height 26
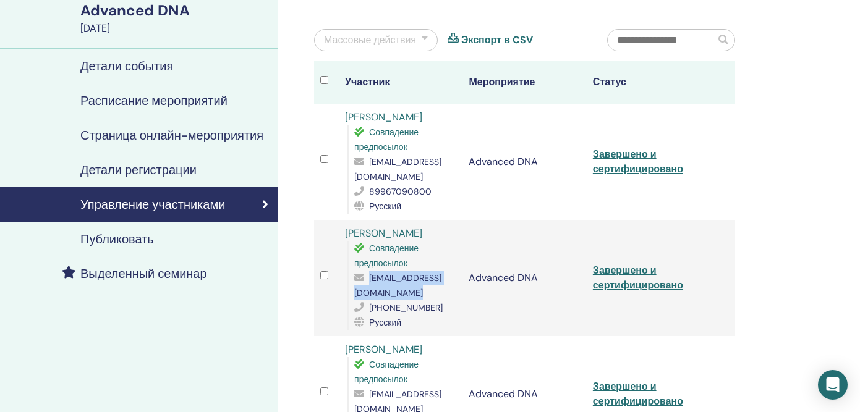
scroll to position [85, 0]
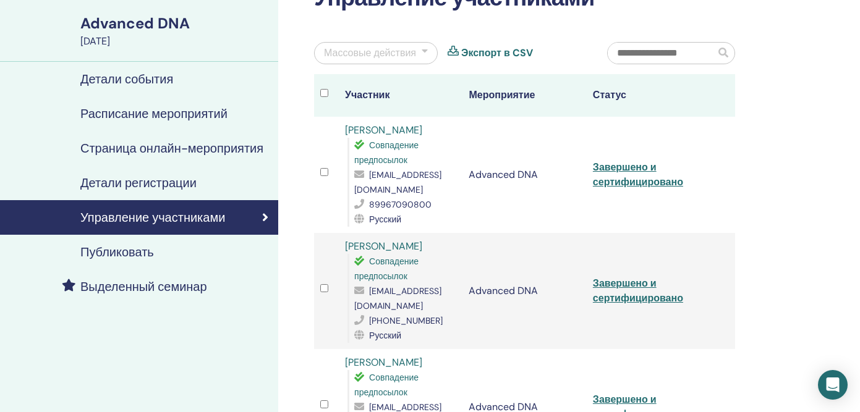
click at [394, 190] on span "[EMAIL_ADDRESS][DOMAIN_NAME]" at bounding box center [397, 182] width 87 height 26
